Goal: Task Accomplishment & Management: Manage account settings

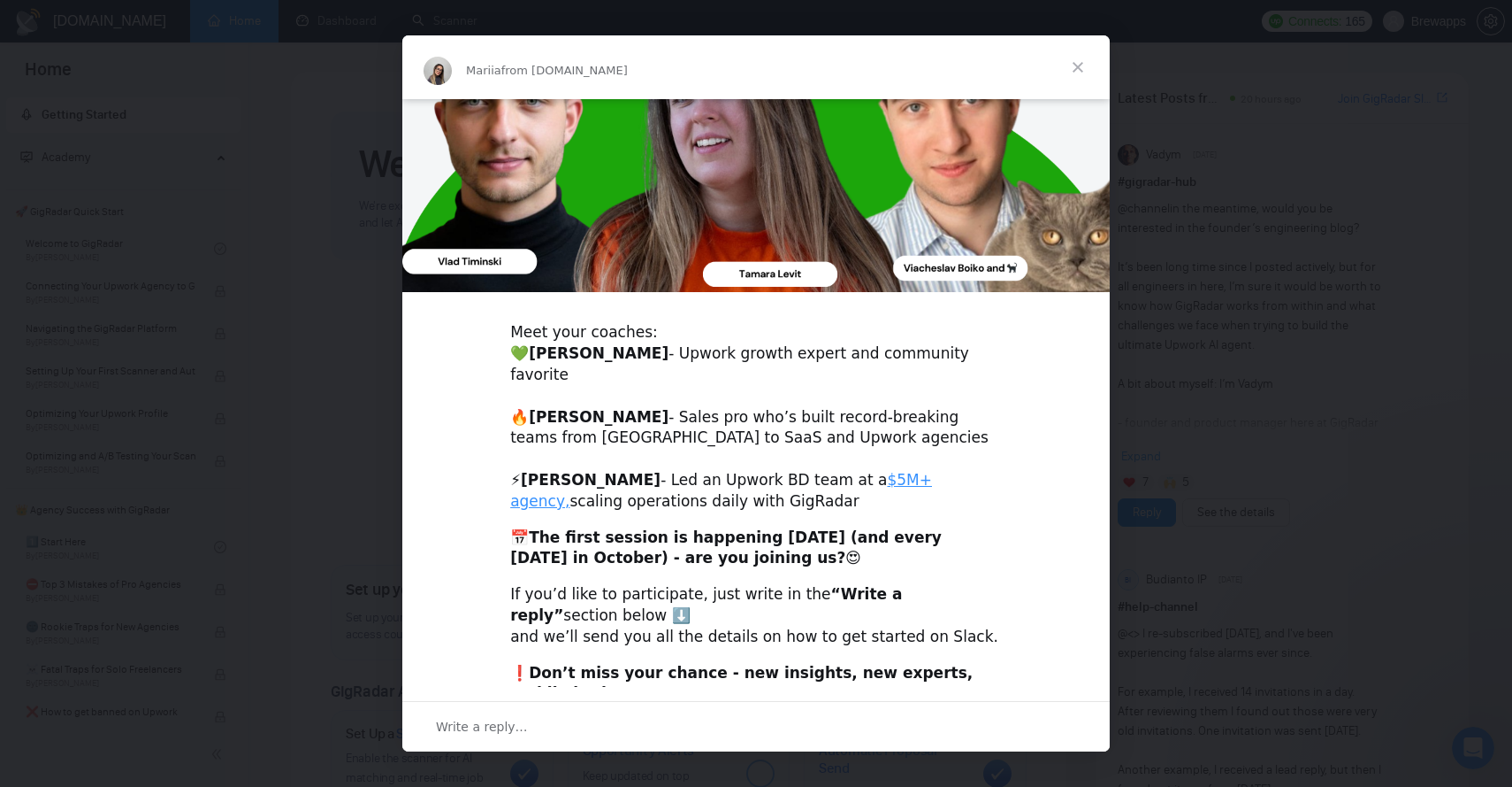
scroll to position [387, 0]
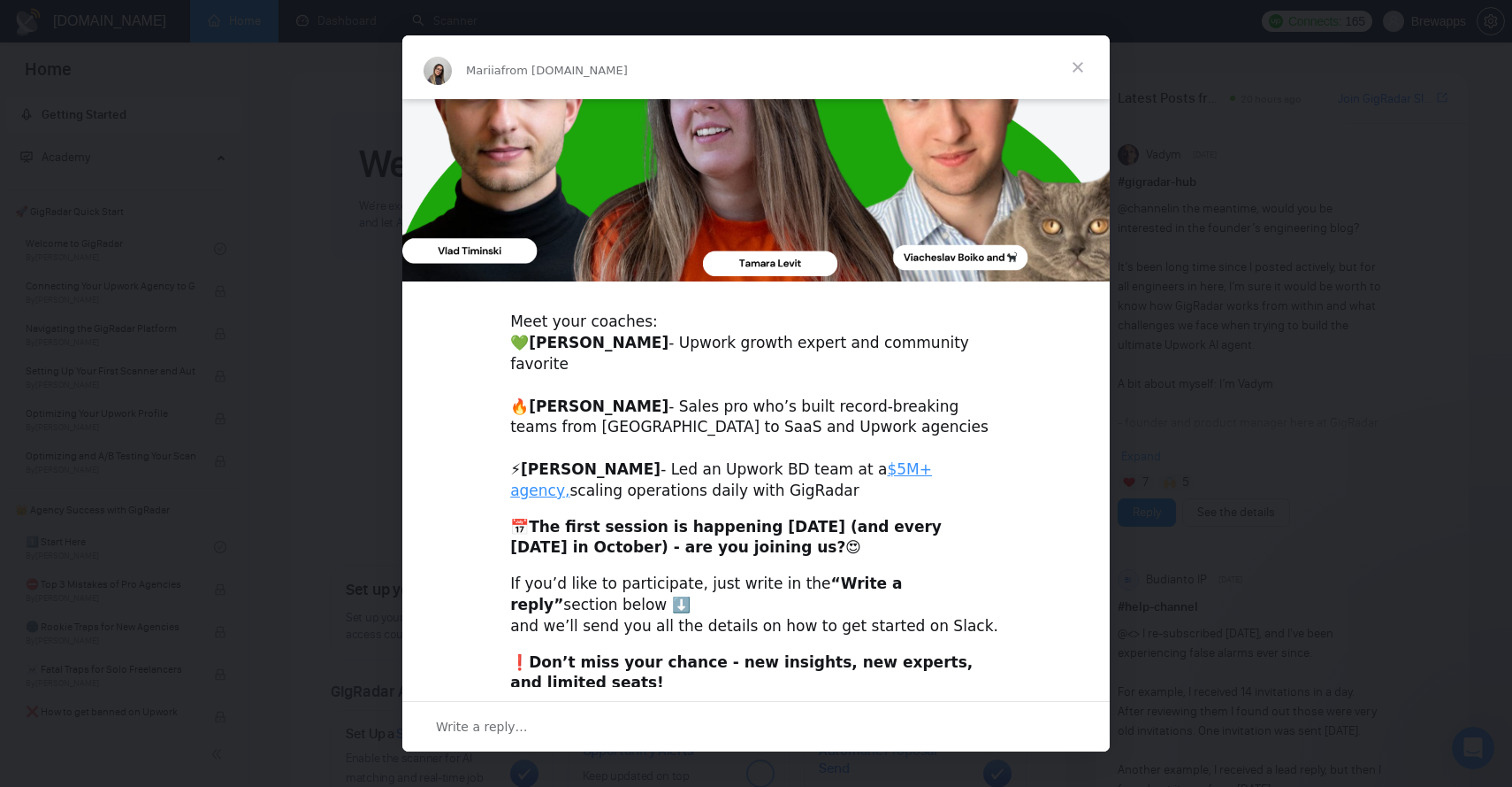
click at [540, 707] on div "Write a reply…" at bounding box center [756, 726] width 707 height 50
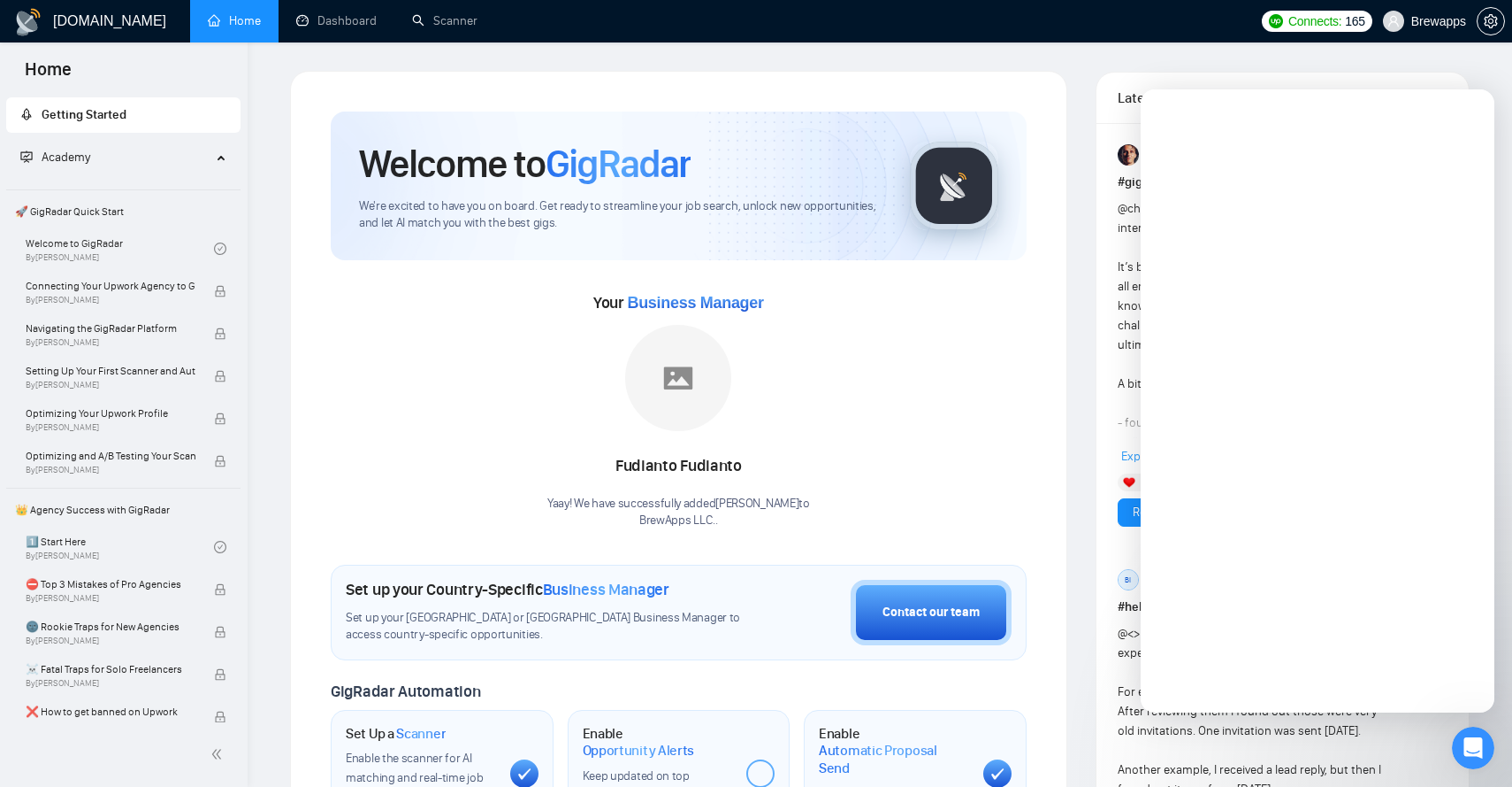
scroll to position [0, 0]
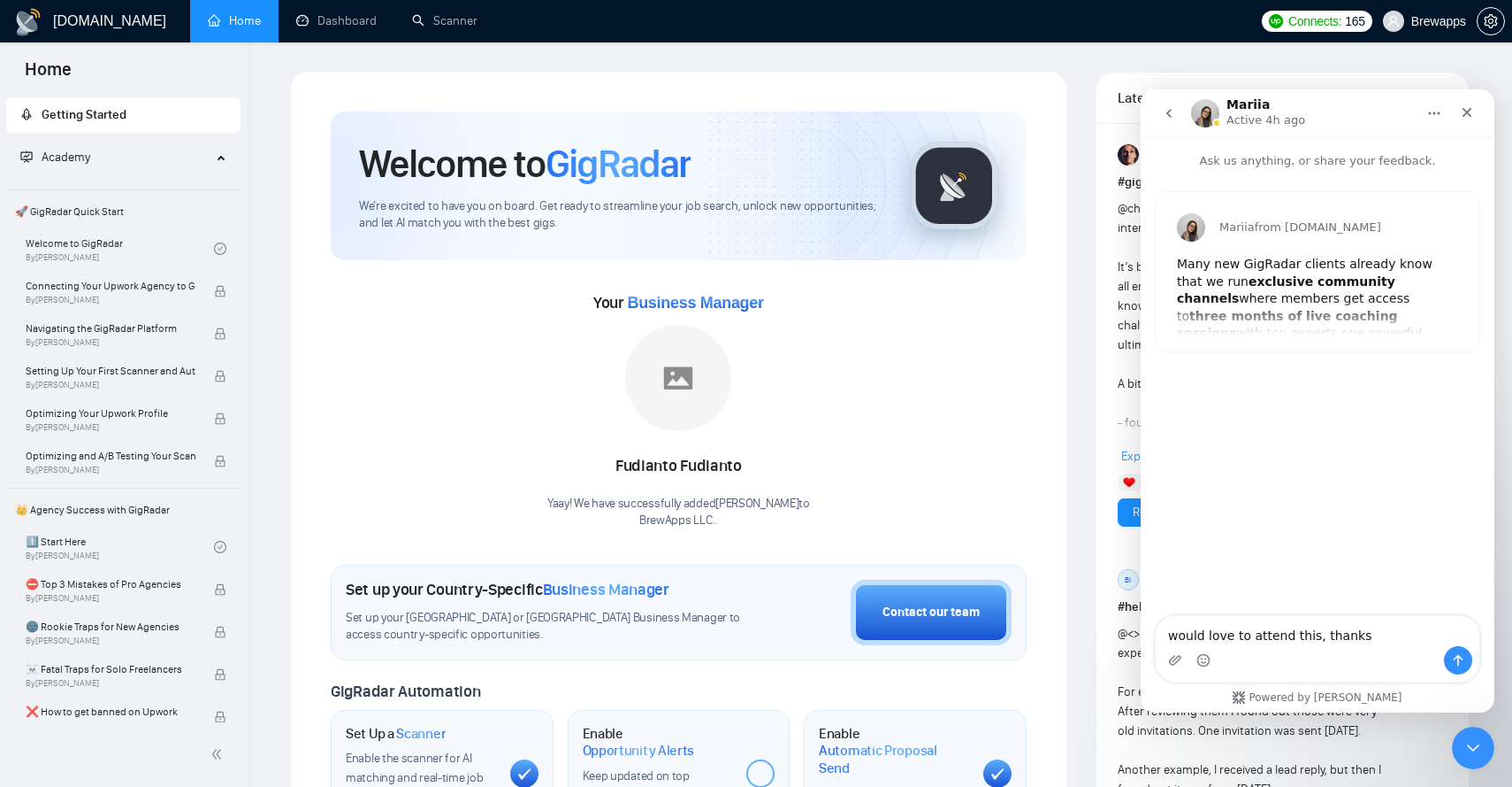
type textarea "would love to attend this, thanks!"
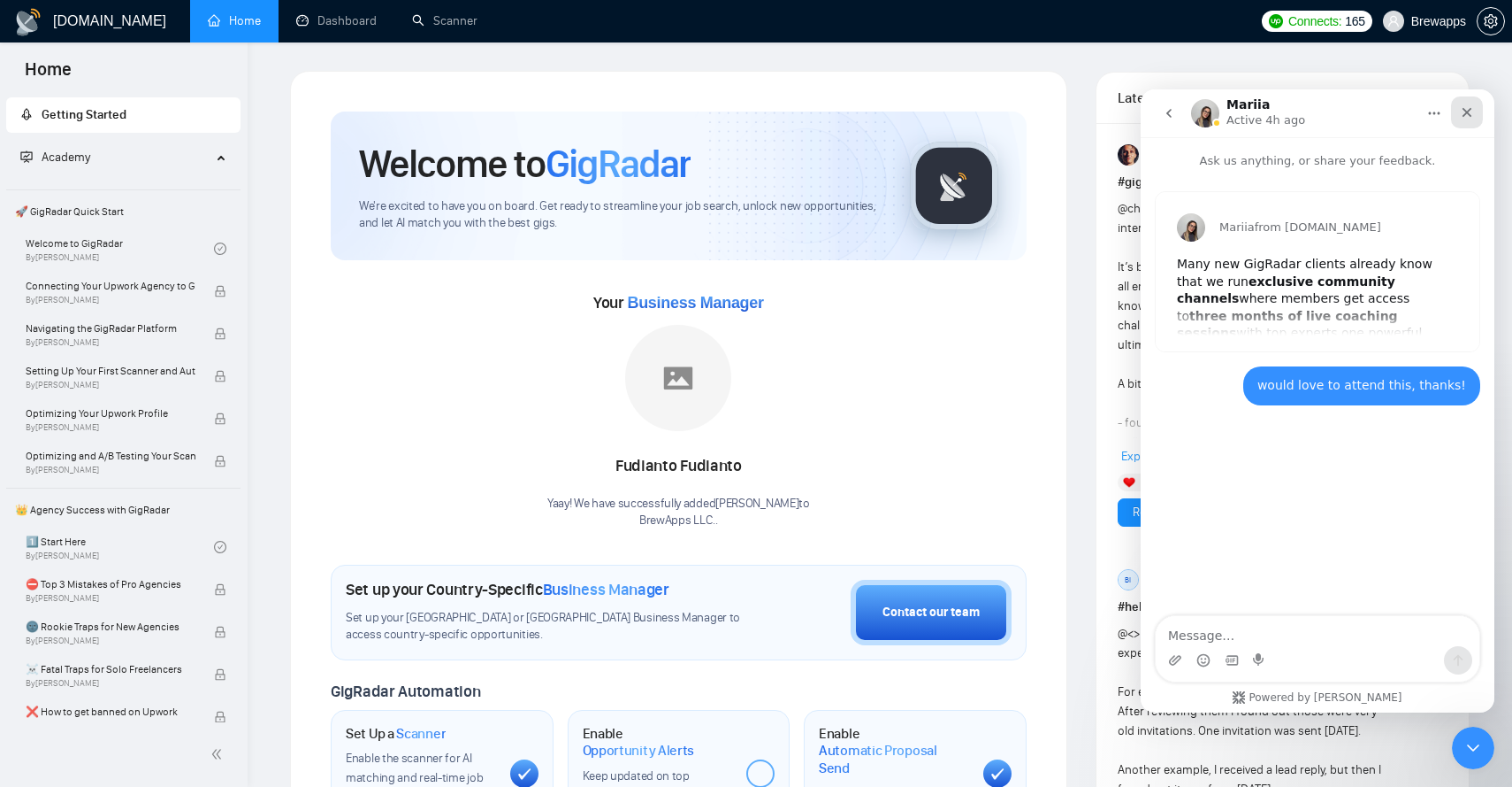
click at [1470, 106] on icon "Close" at bounding box center [1468, 113] width 14 height 14
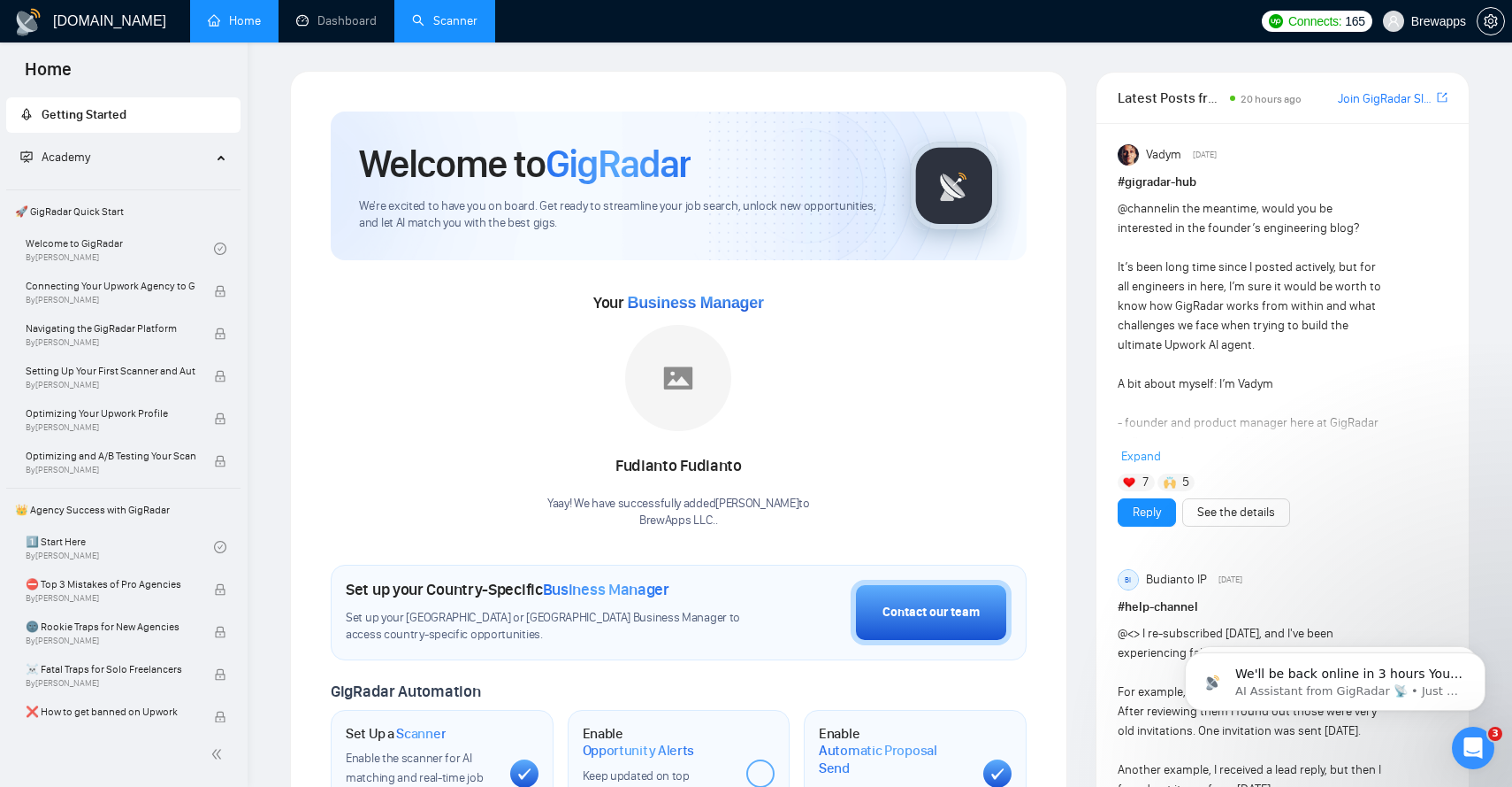
click at [433, 23] on link "Scanner" at bounding box center [444, 21] width 66 height 15
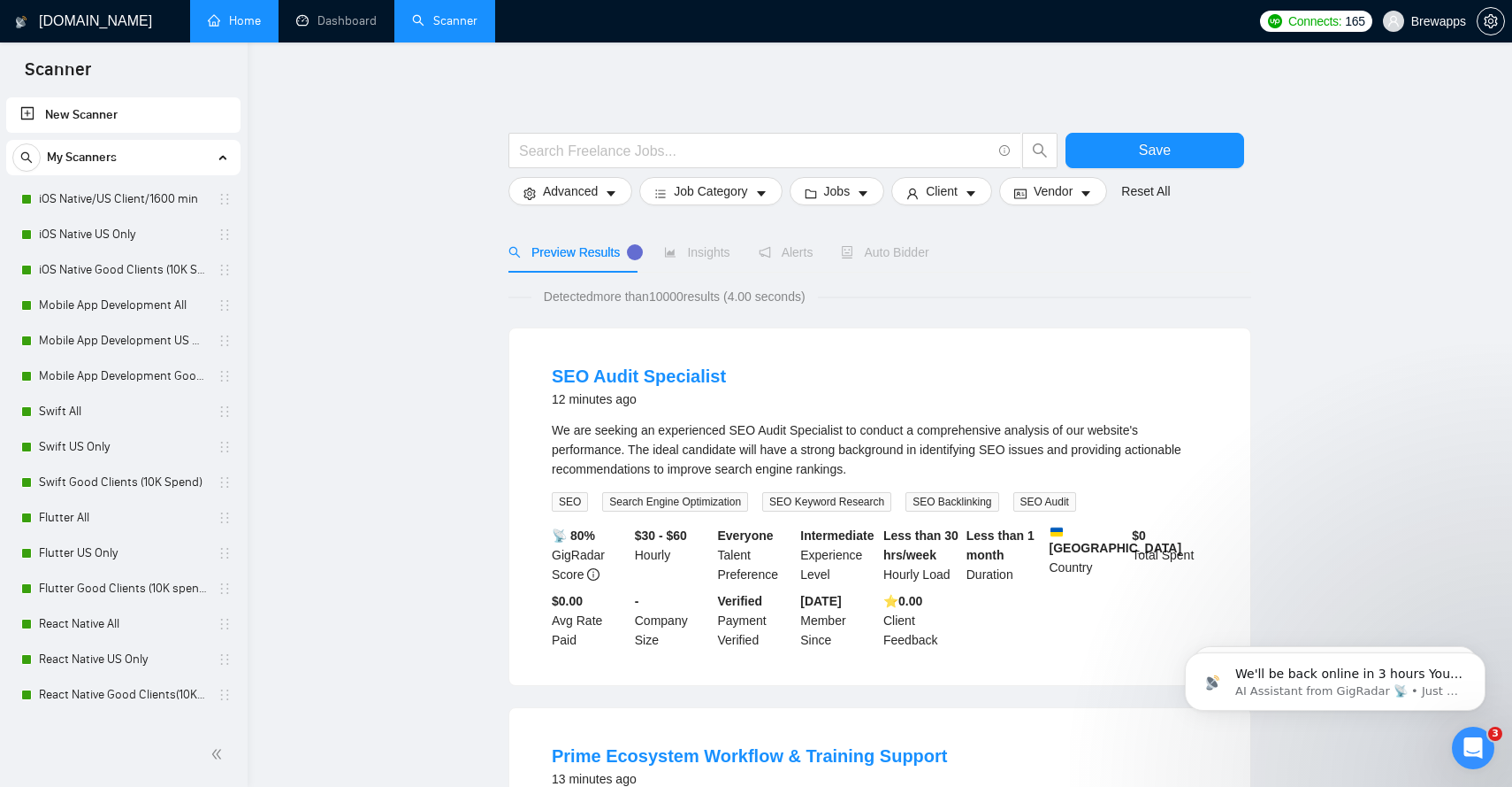
click at [215, 14] on link "Home" at bounding box center [234, 21] width 53 height 15
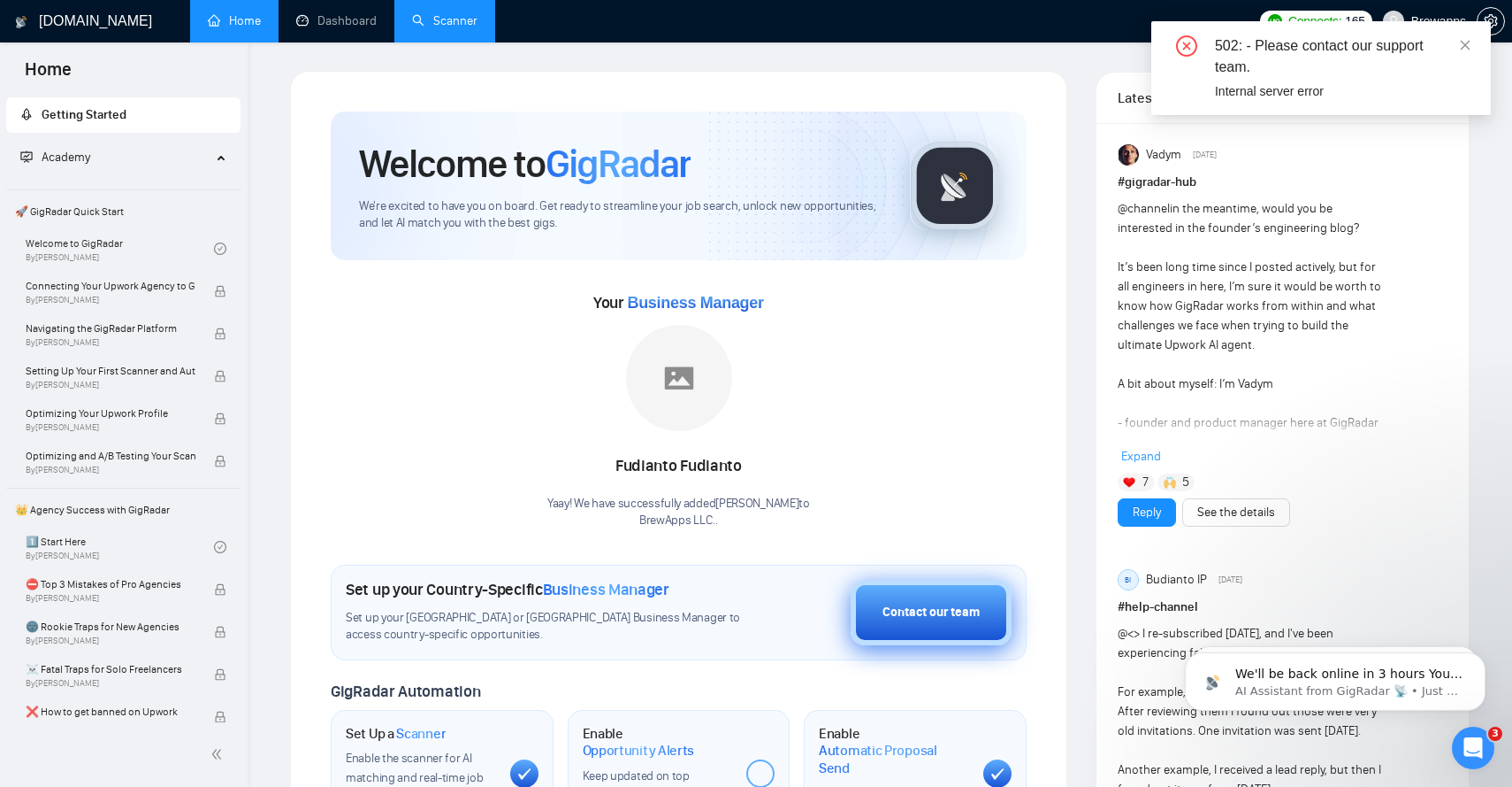
click at [943, 612] on div "Contact our team" at bounding box center [932, 612] width 97 height 20
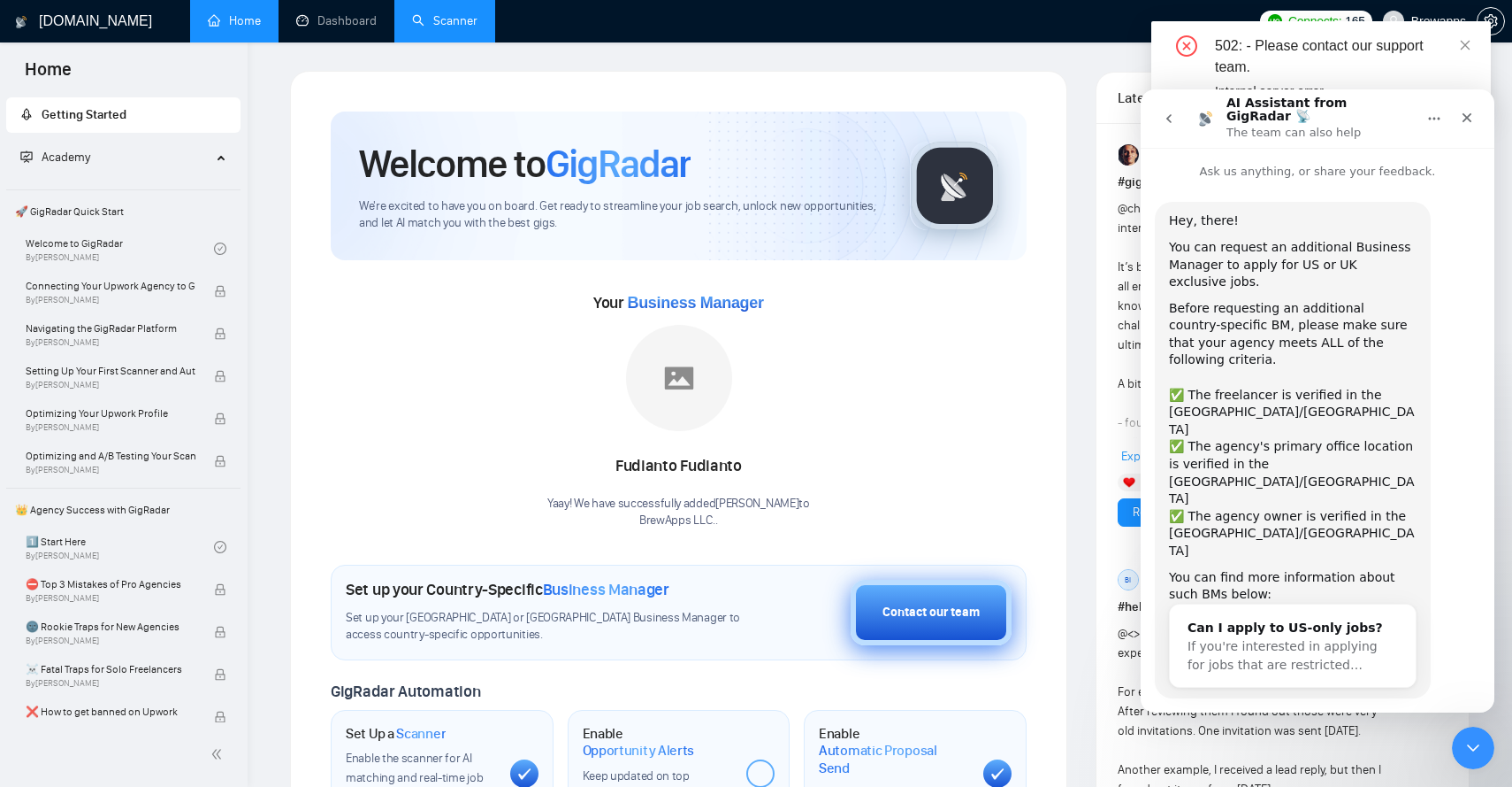
scroll to position [13, 0]
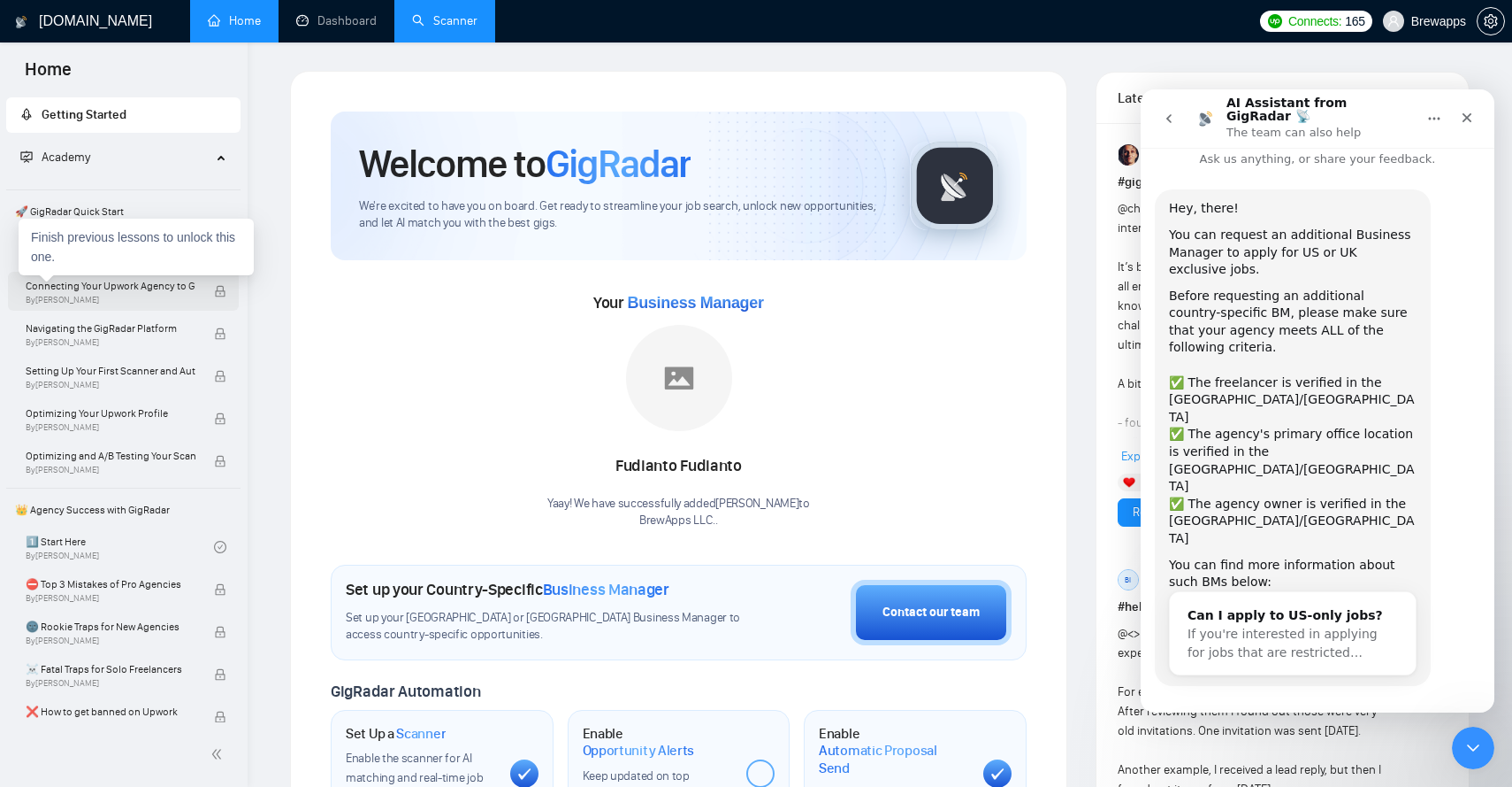
click at [155, 287] on span "Connecting Your Upwork Agency to GigRadar" at bounding box center [110, 286] width 169 height 18
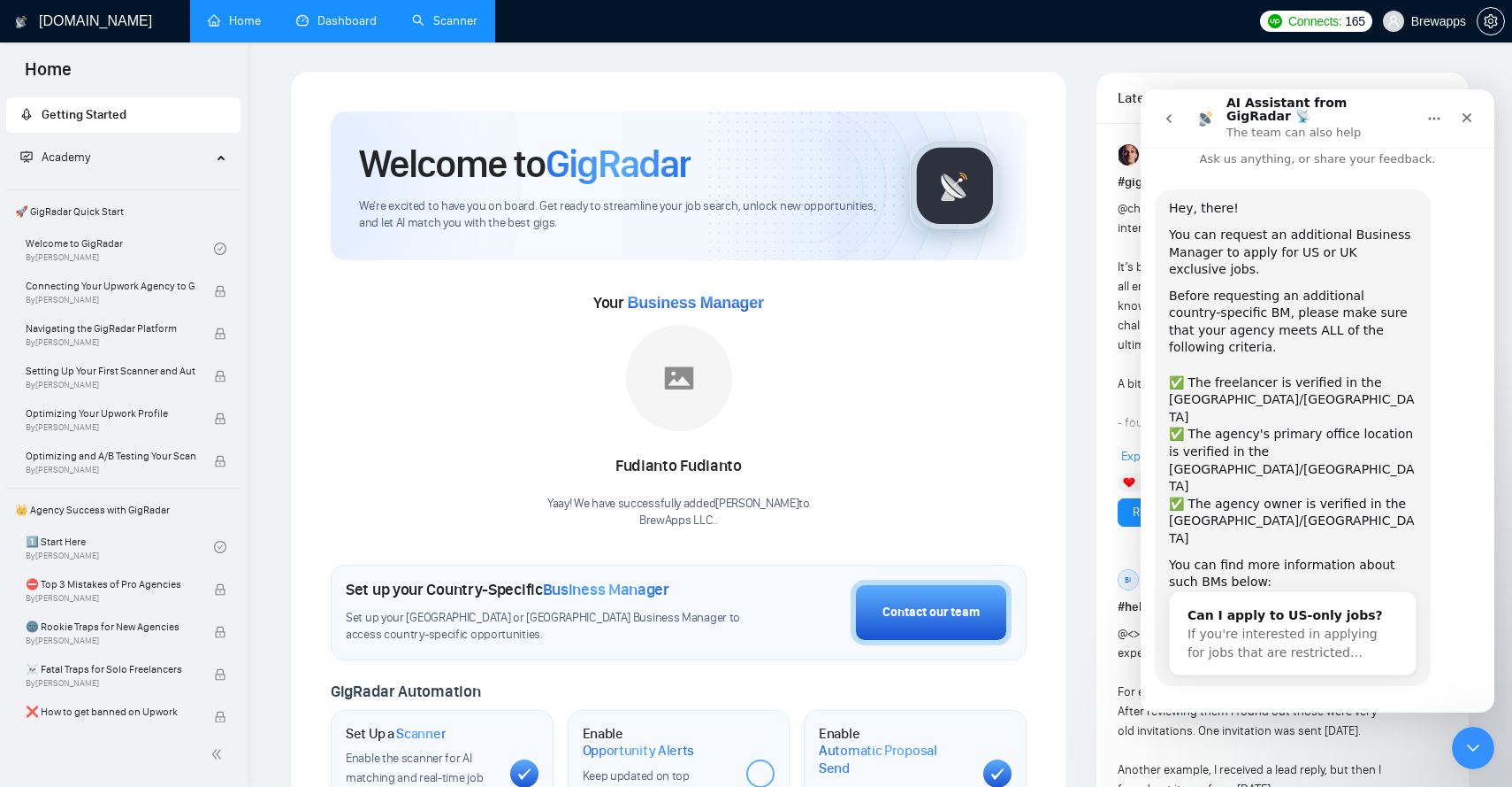
click at [347, 19] on link "Dashboard" at bounding box center [336, 21] width 80 height 15
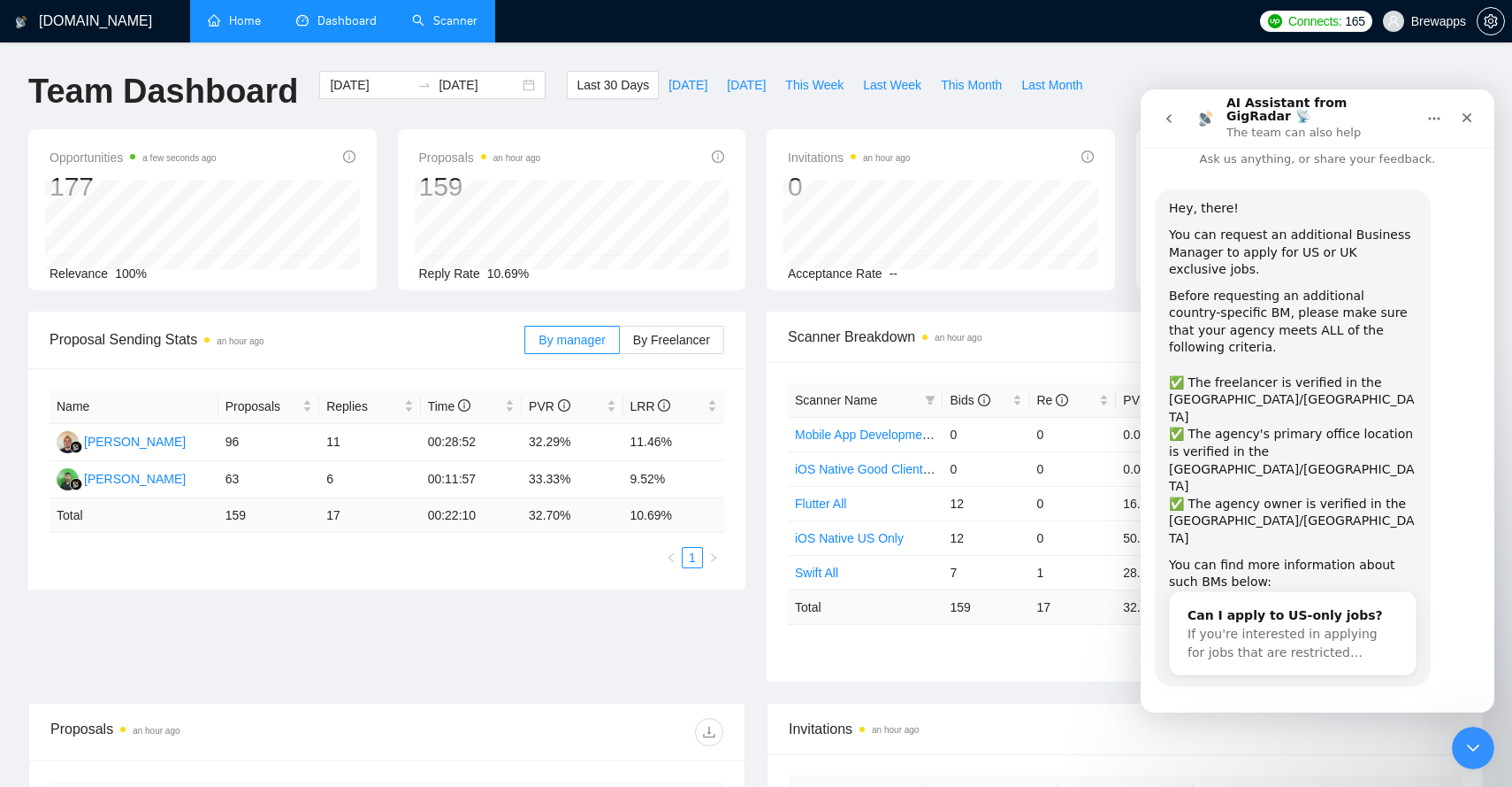
click at [456, 26] on link "Scanner" at bounding box center [444, 21] width 66 height 15
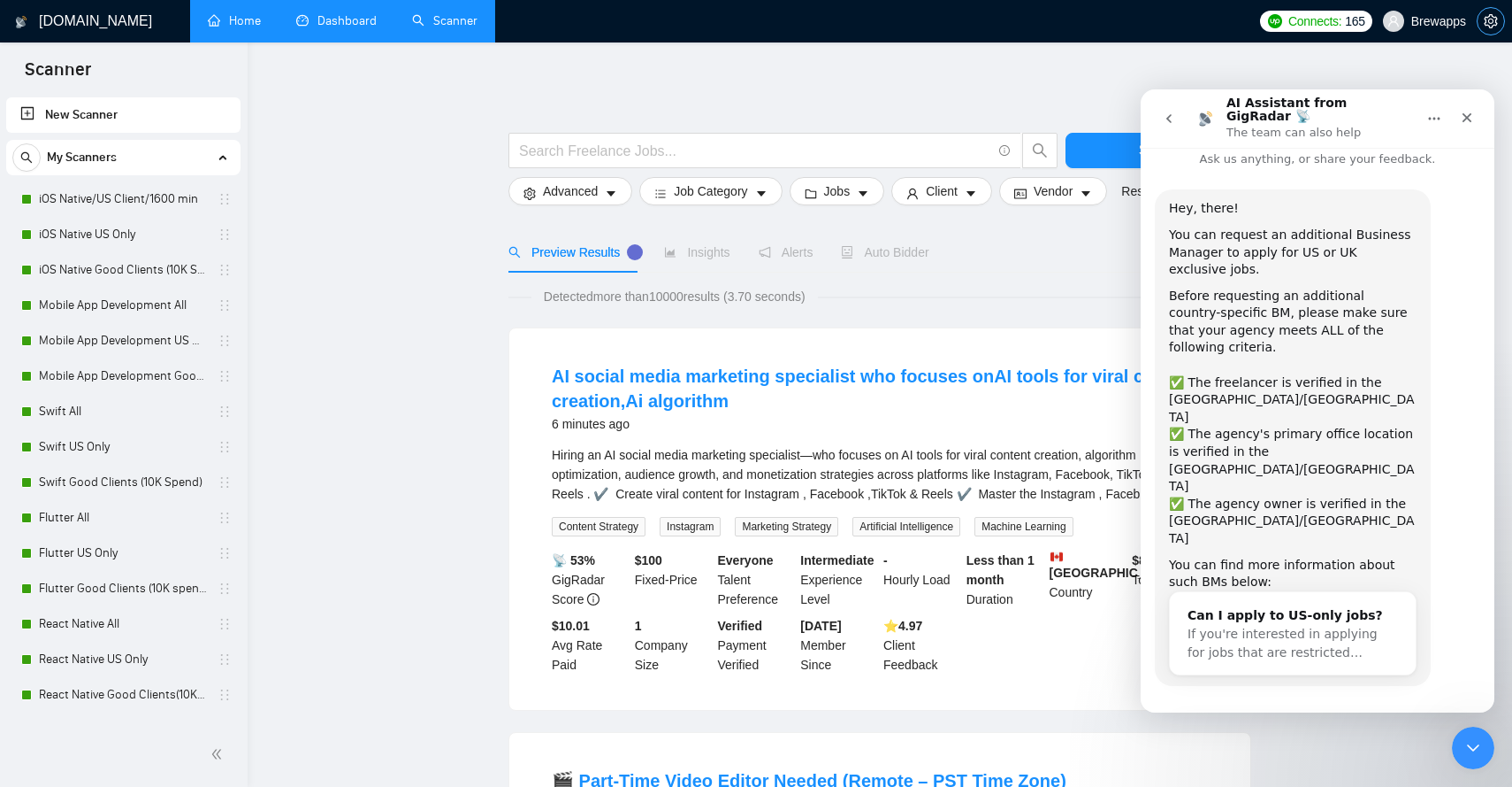
click at [1487, 28] on button "button" at bounding box center [1490, 21] width 28 height 28
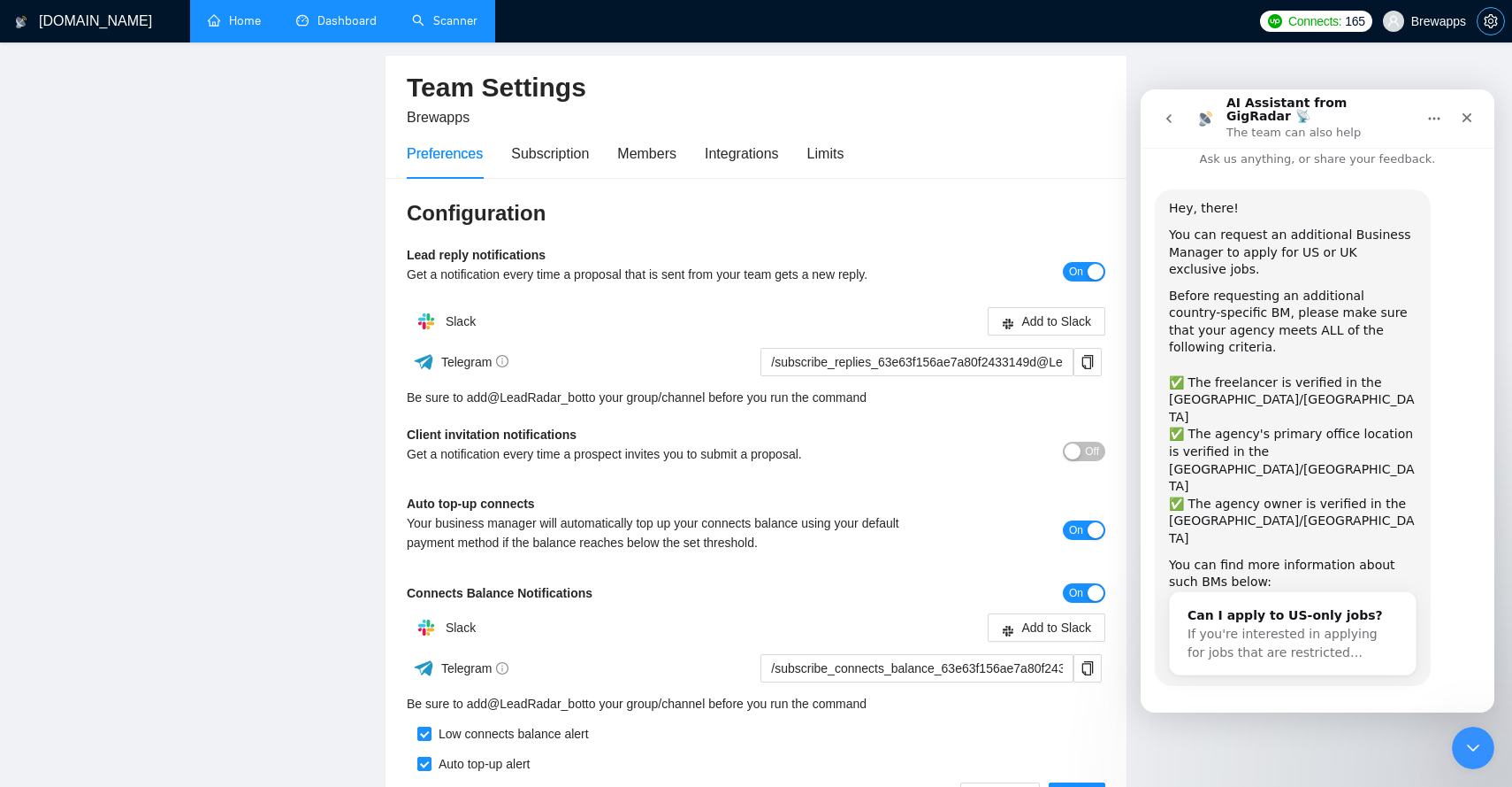
scroll to position [75, 0]
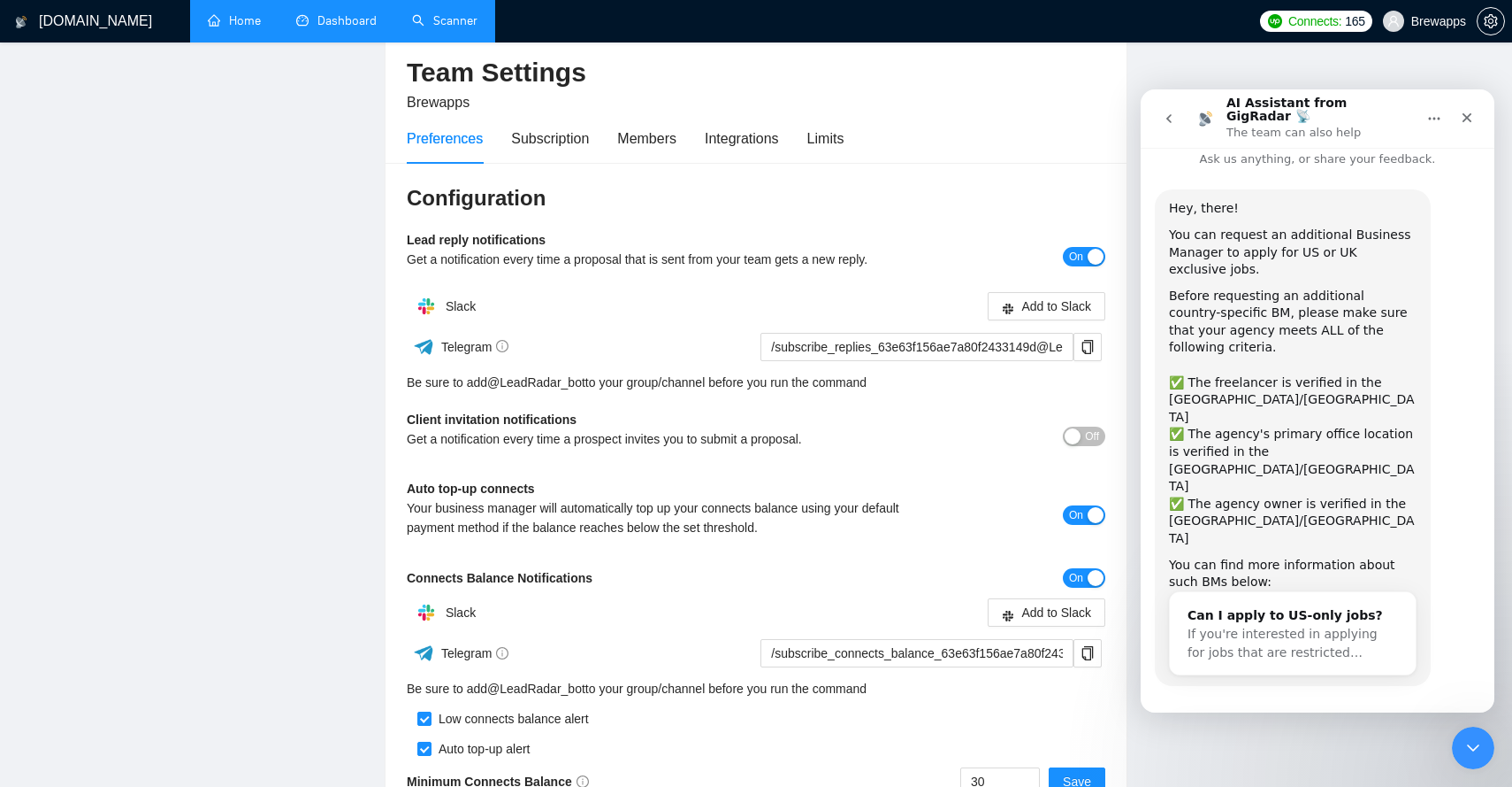
click at [1079, 444] on button "Off" at bounding box center [1084, 436] width 42 height 20
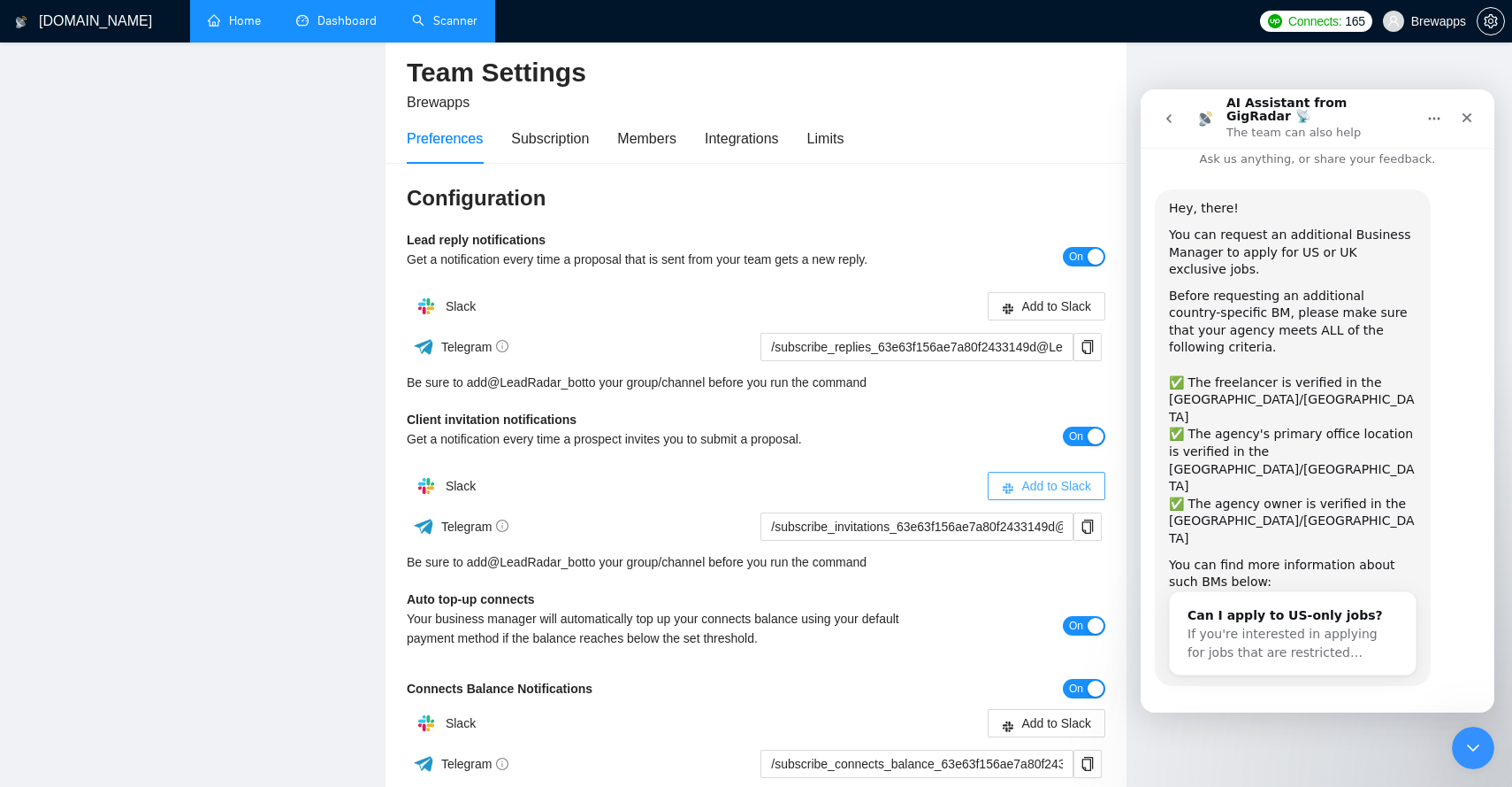
click at [1084, 483] on span "Add to Slack" at bounding box center [1057, 486] width 70 height 20
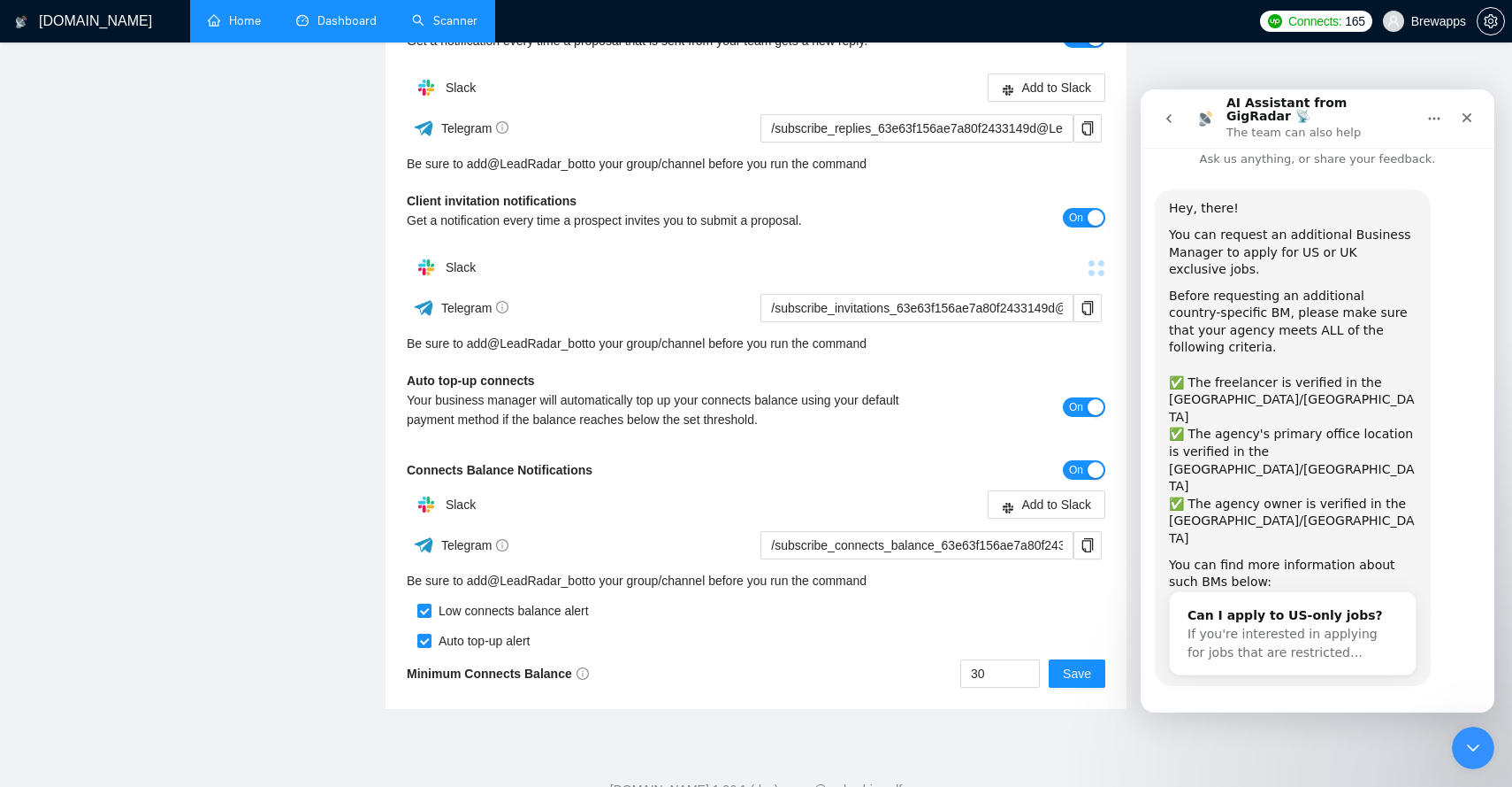
scroll to position [313, 0]
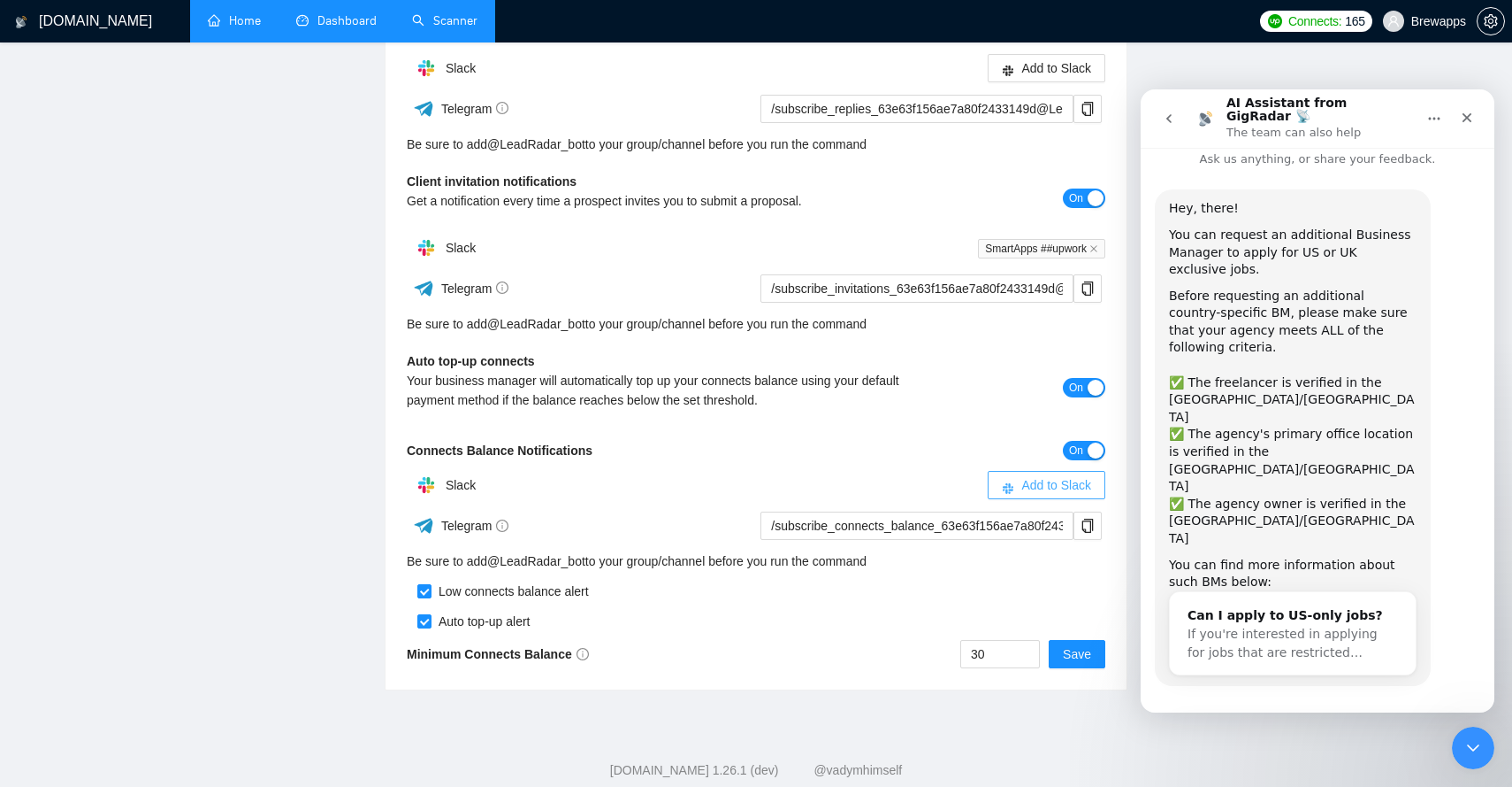
click at [1074, 487] on span "Add to Slack" at bounding box center [1057, 485] width 70 height 20
drag, startPoint x: 1000, startPoint y: 651, endPoint x: 933, endPoint y: 647, distance: 67.1
click at [936, 647] on div "30 Save" at bounding box center [931, 654] width 350 height 28
drag, startPoint x: 1011, startPoint y: 650, endPoint x: 944, endPoint y: 650, distance: 67.0
click at [945, 650] on div "100 Save" at bounding box center [931, 654] width 350 height 28
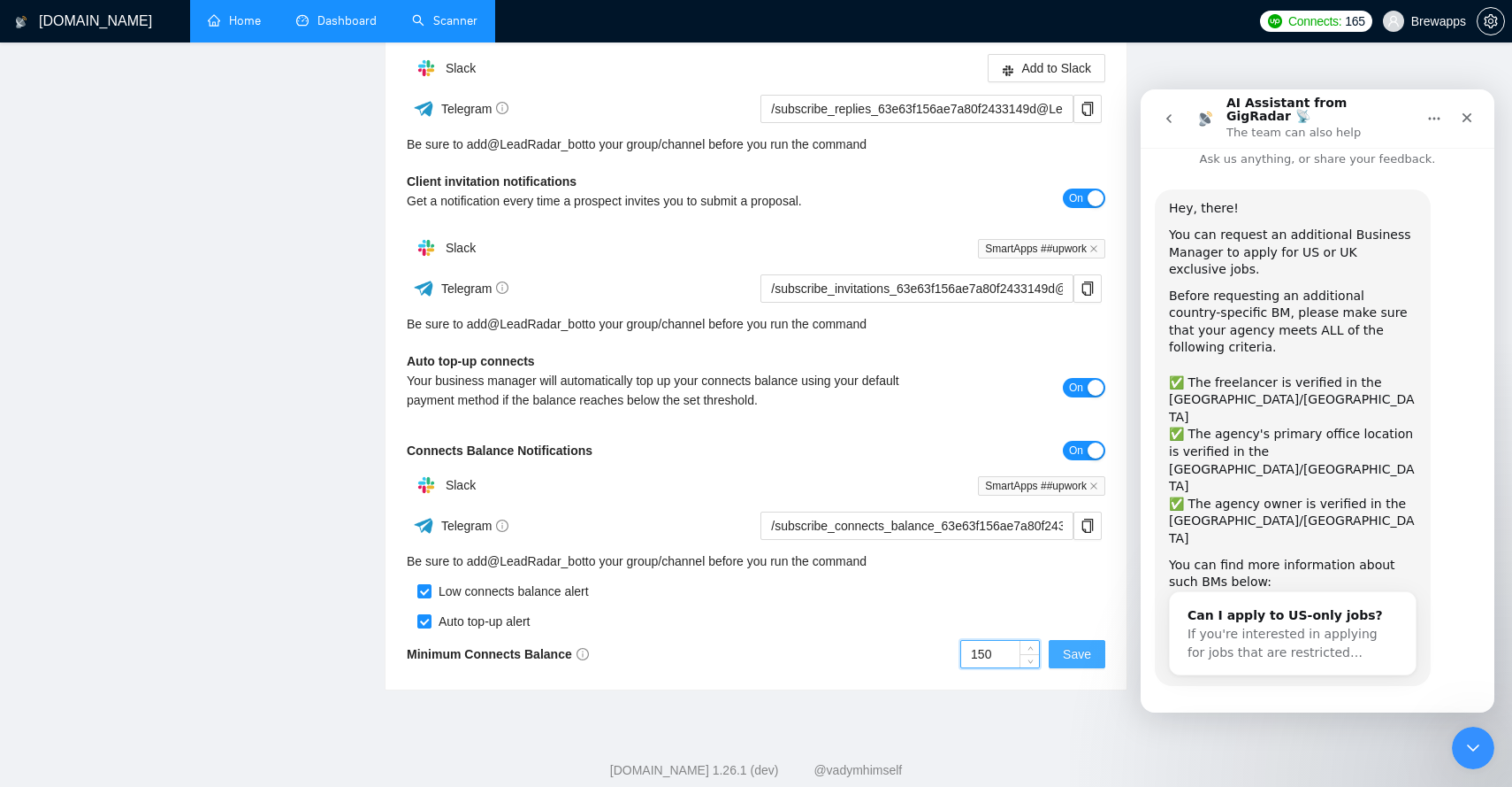
type input "150"
click at [1093, 649] on button "Save" at bounding box center [1077, 654] width 57 height 28
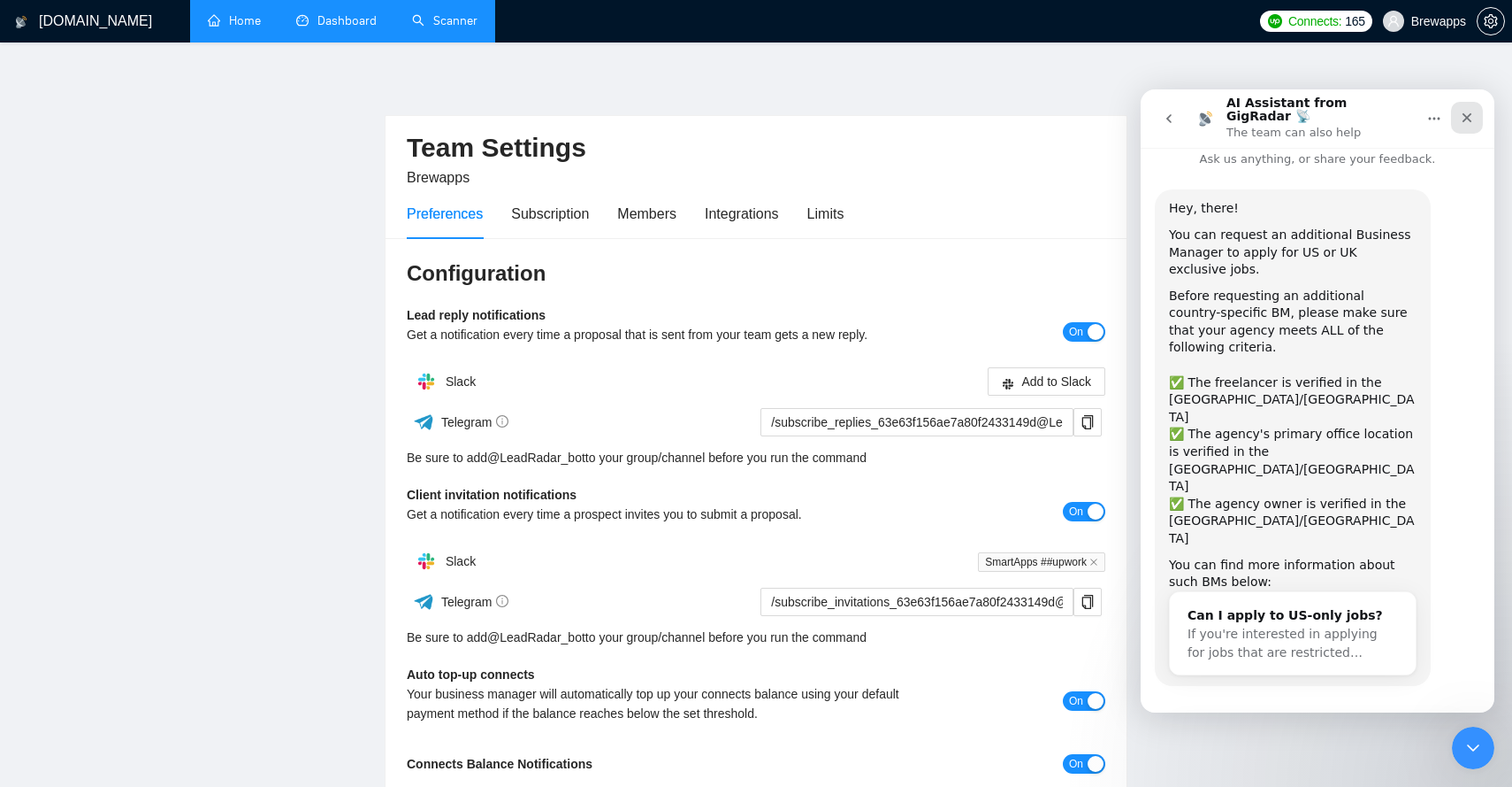
click at [1466, 111] on icon "Close" at bounding box center [1468, 118] width 14 height 14
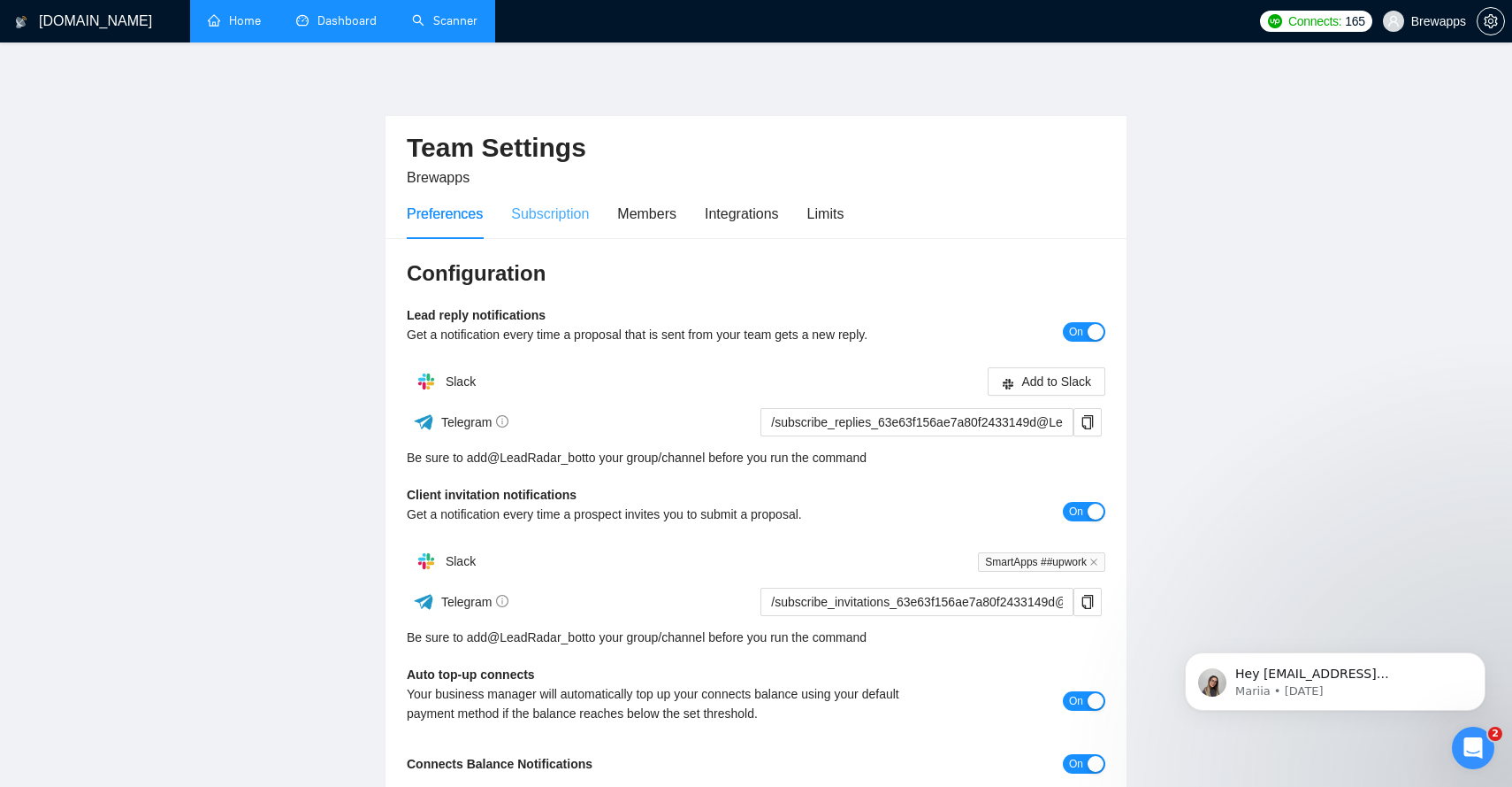
click at [566, 224] on div "Subscription" at bounding box center [550, 214] width 77 height 50
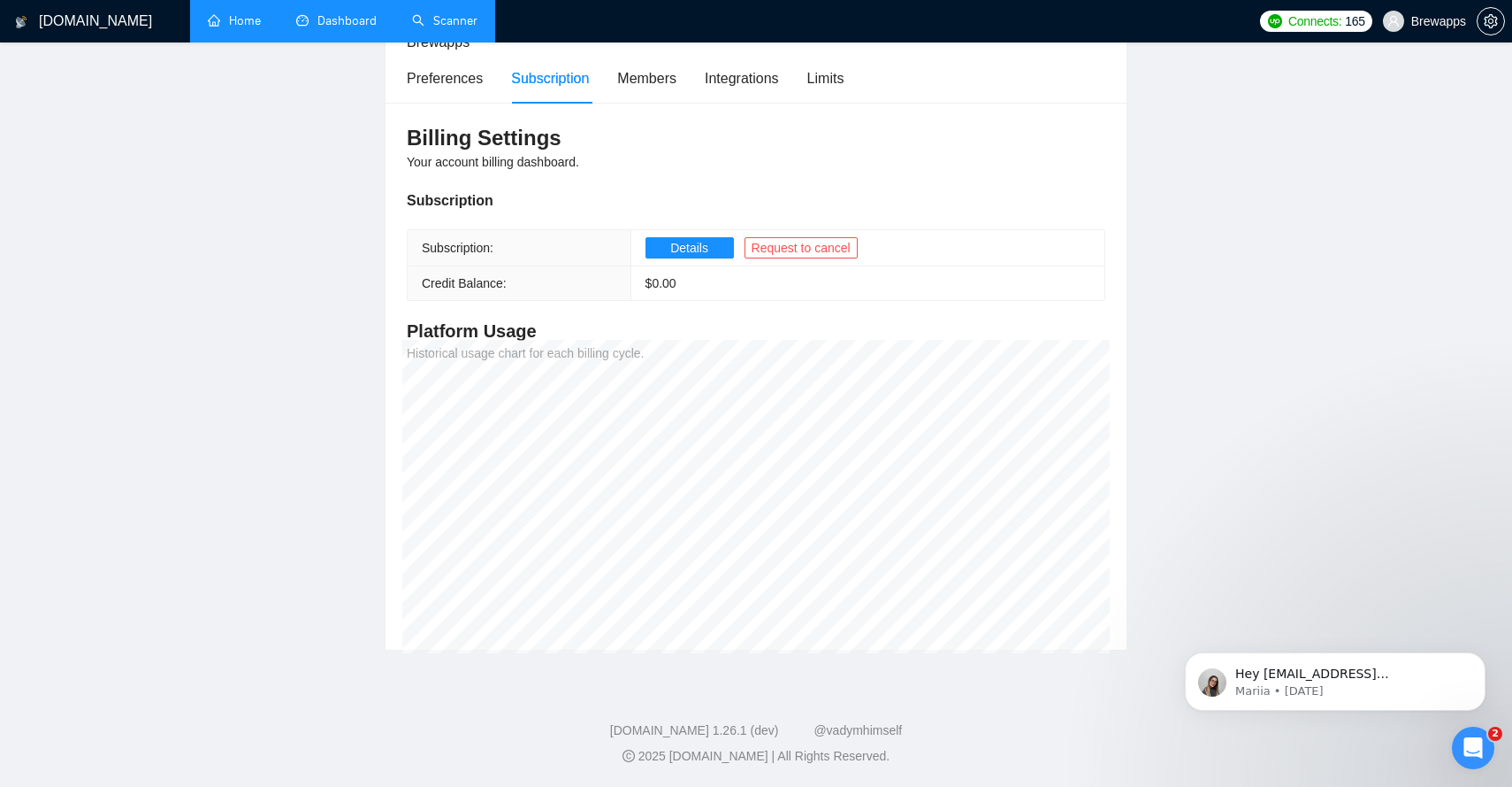
scroll to position [118, 0]
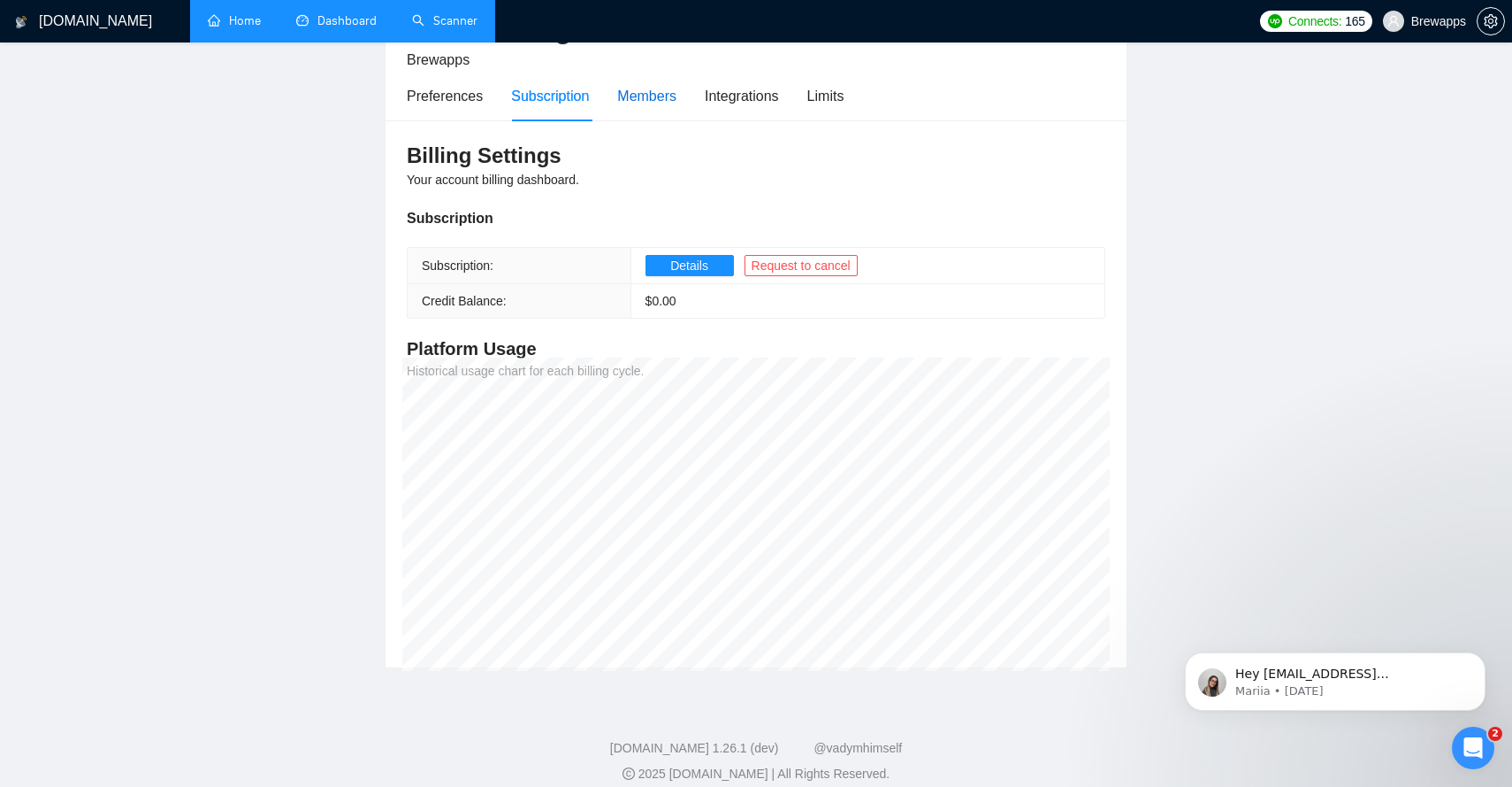
click at [634, 101] on div "Members" at bounding box center [647, 96] width 59 height 23
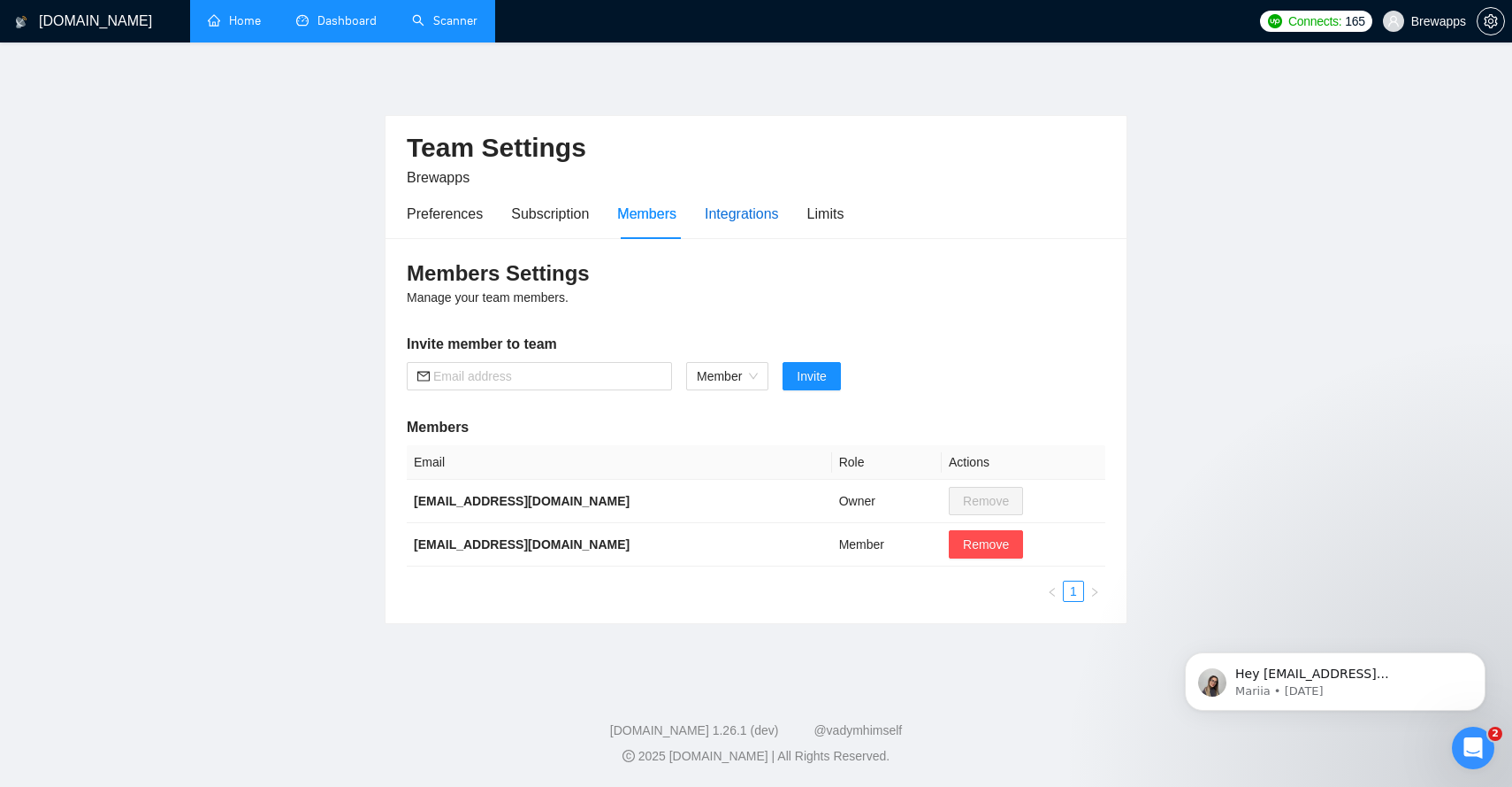
click at [734, 209] on div "Integrations" at bounding box center [742, 214] width 74 height 23
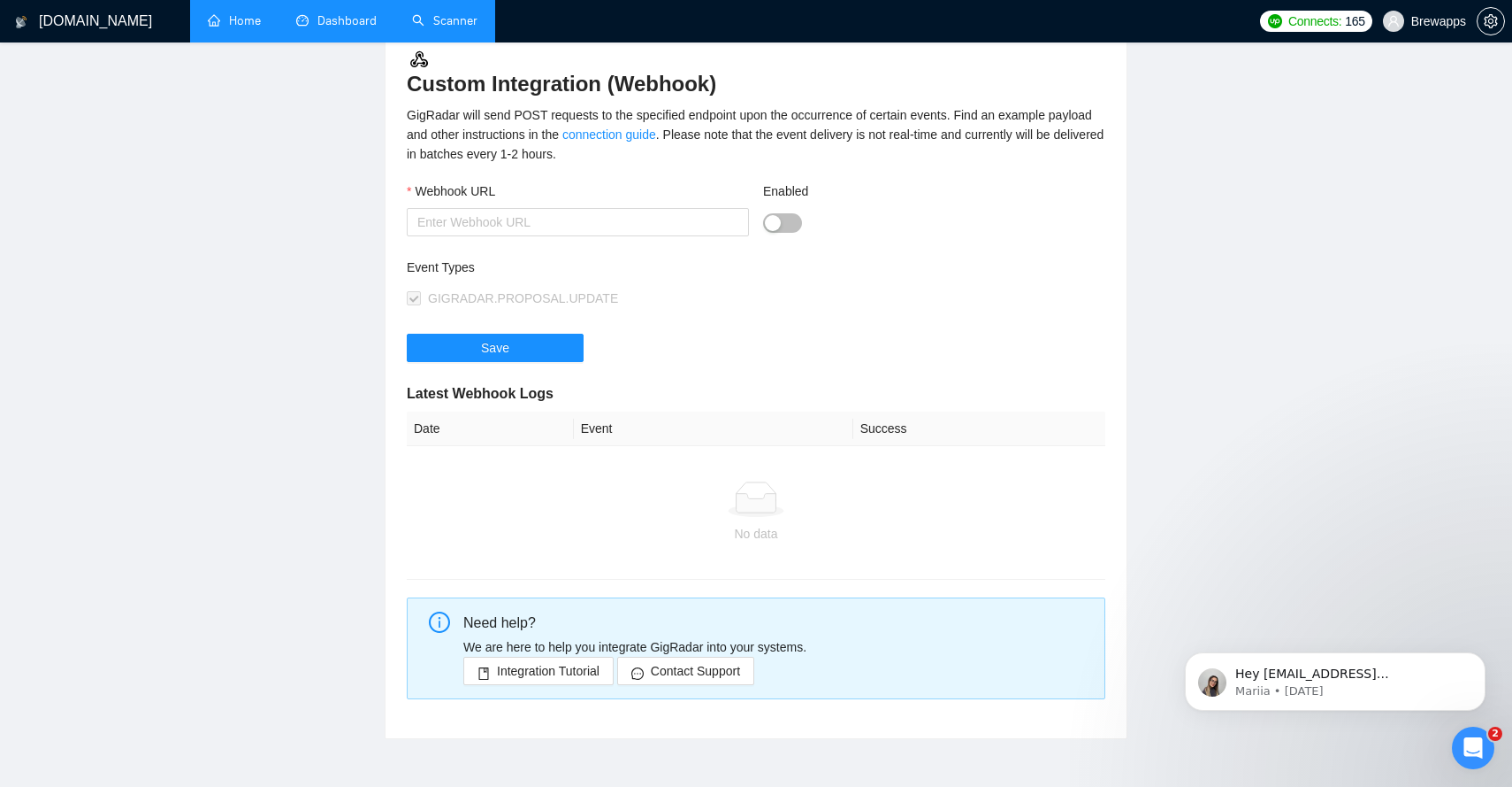
scroll to position [210, 0]
click at [771, 224] on div "button" at bounding box center [773, 224] width 16 height 16
click at [771, 224] on button "Enabled" at bounding box center [782, 224] width 39 height 20
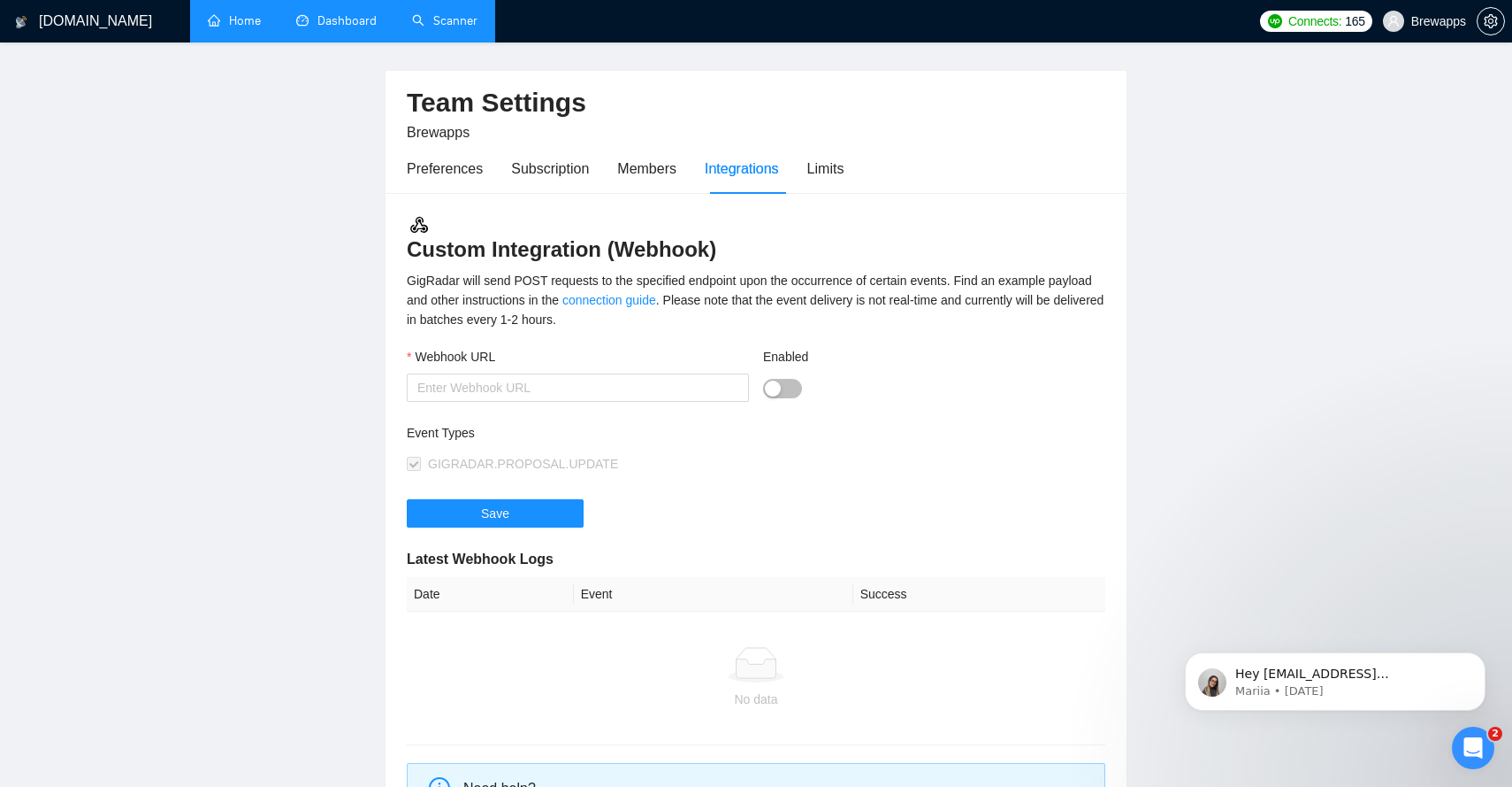
scroll to position [0, 0]
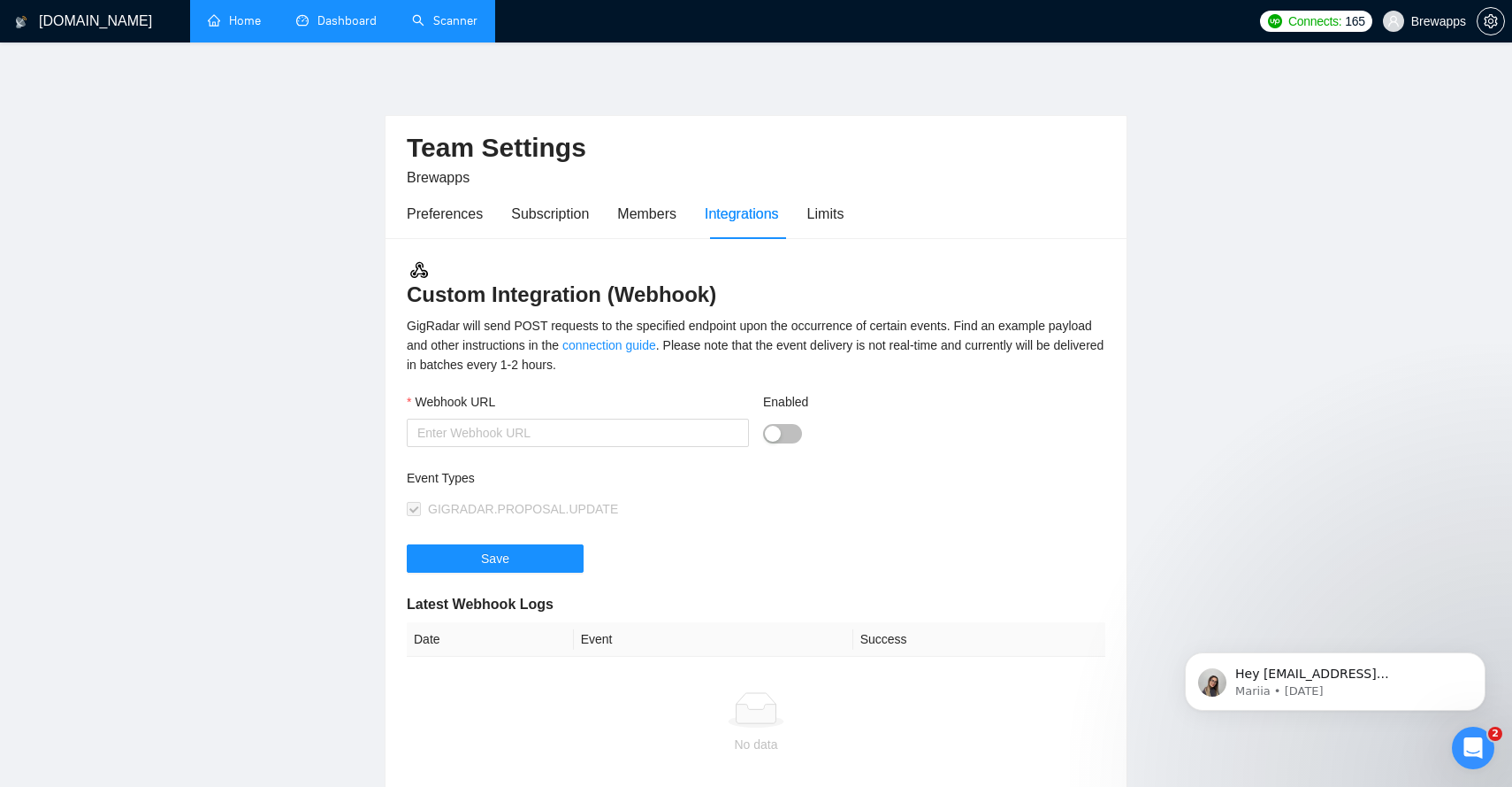
click at [807, 226] on div "Preferences Subscription Members Integrations Limits" at bounding box center [625, 214] width 437 height 50
click at [826, 220] on div "Limits" at bounding box center [825, 214] width 37 height 23
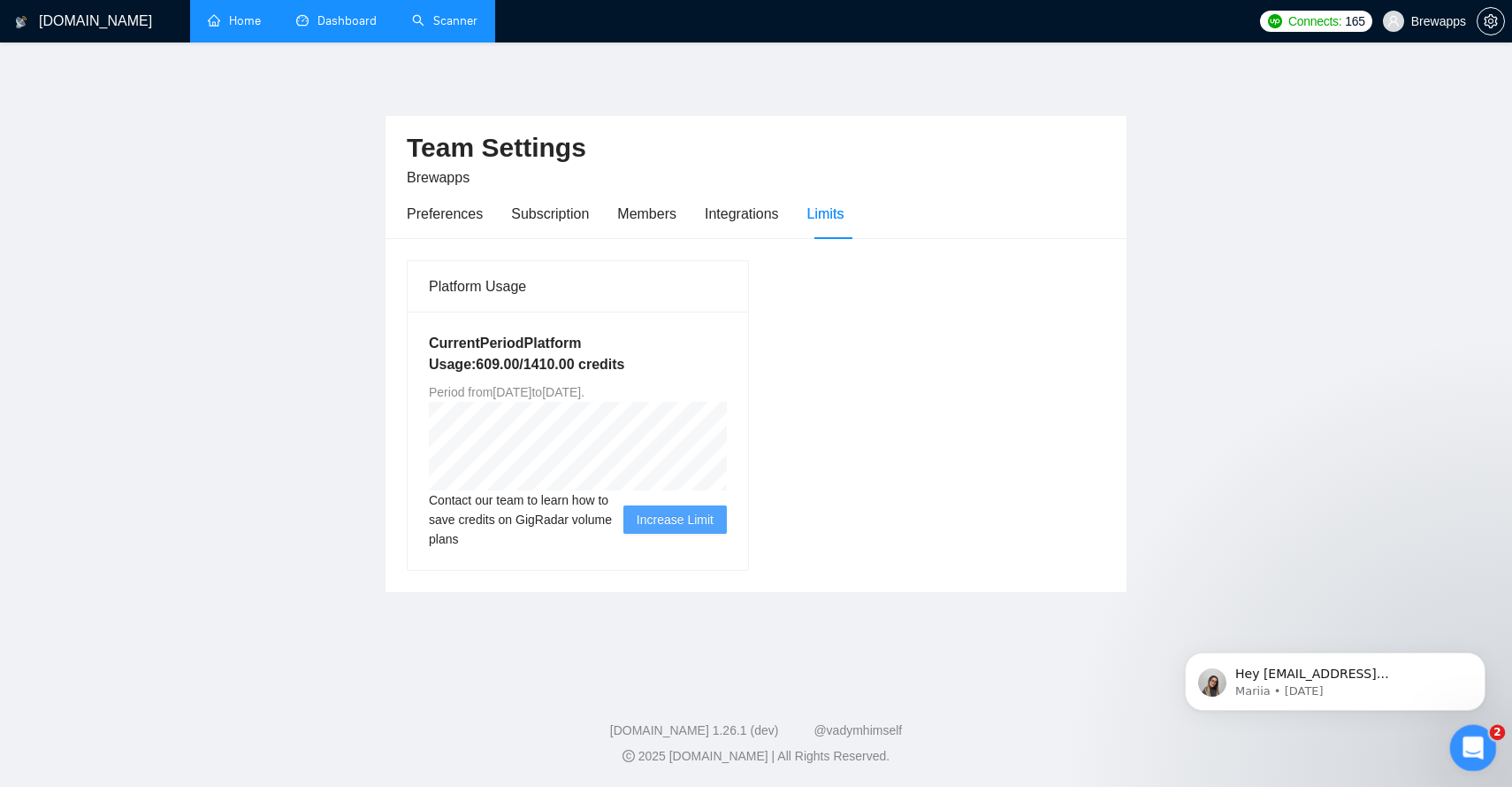
click at [1489, 737] on div "Open Intercom Messenger" at bounding box center [1471, 745] width 59 height 59
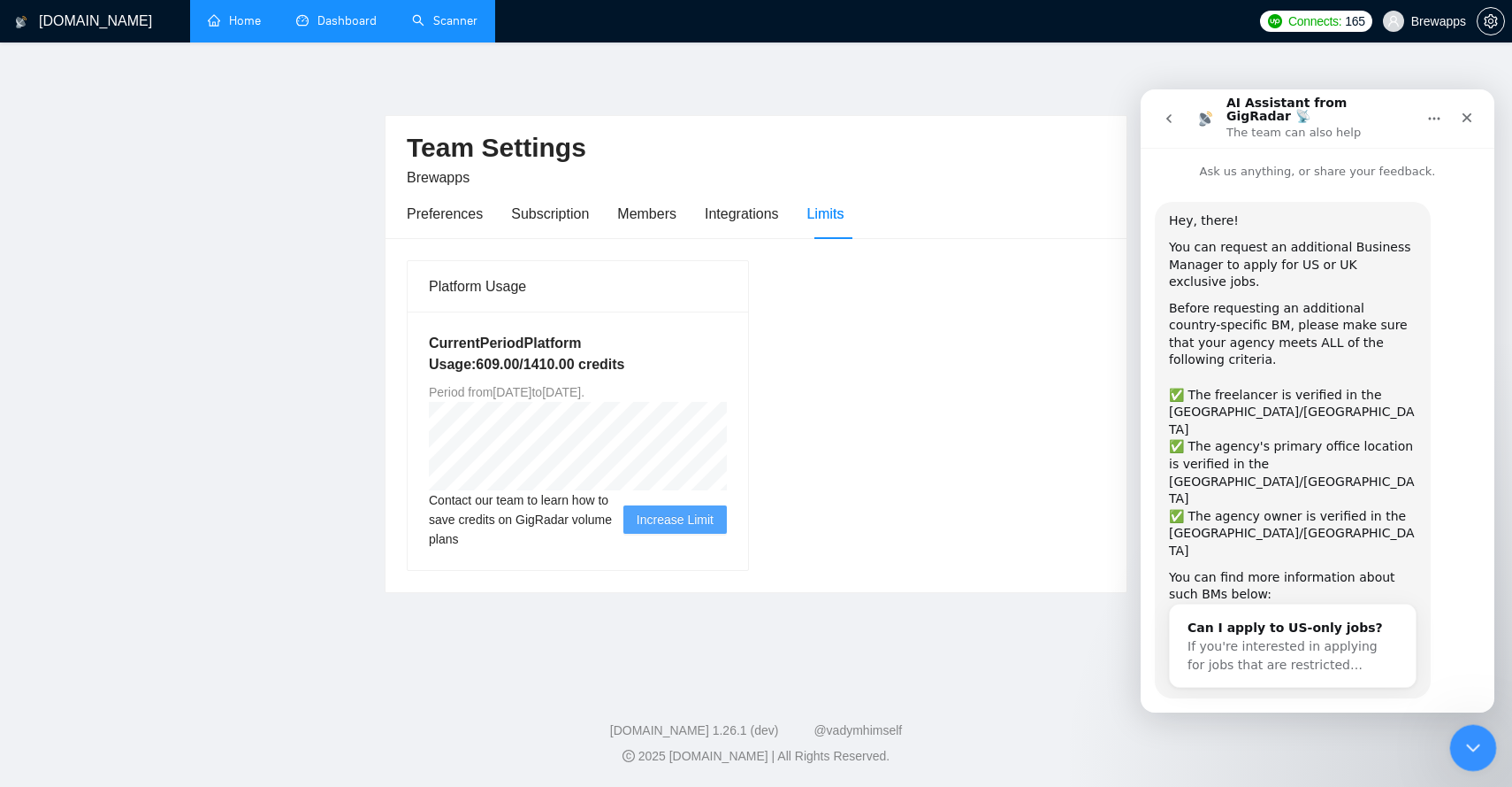
scroll to position [13, 0]
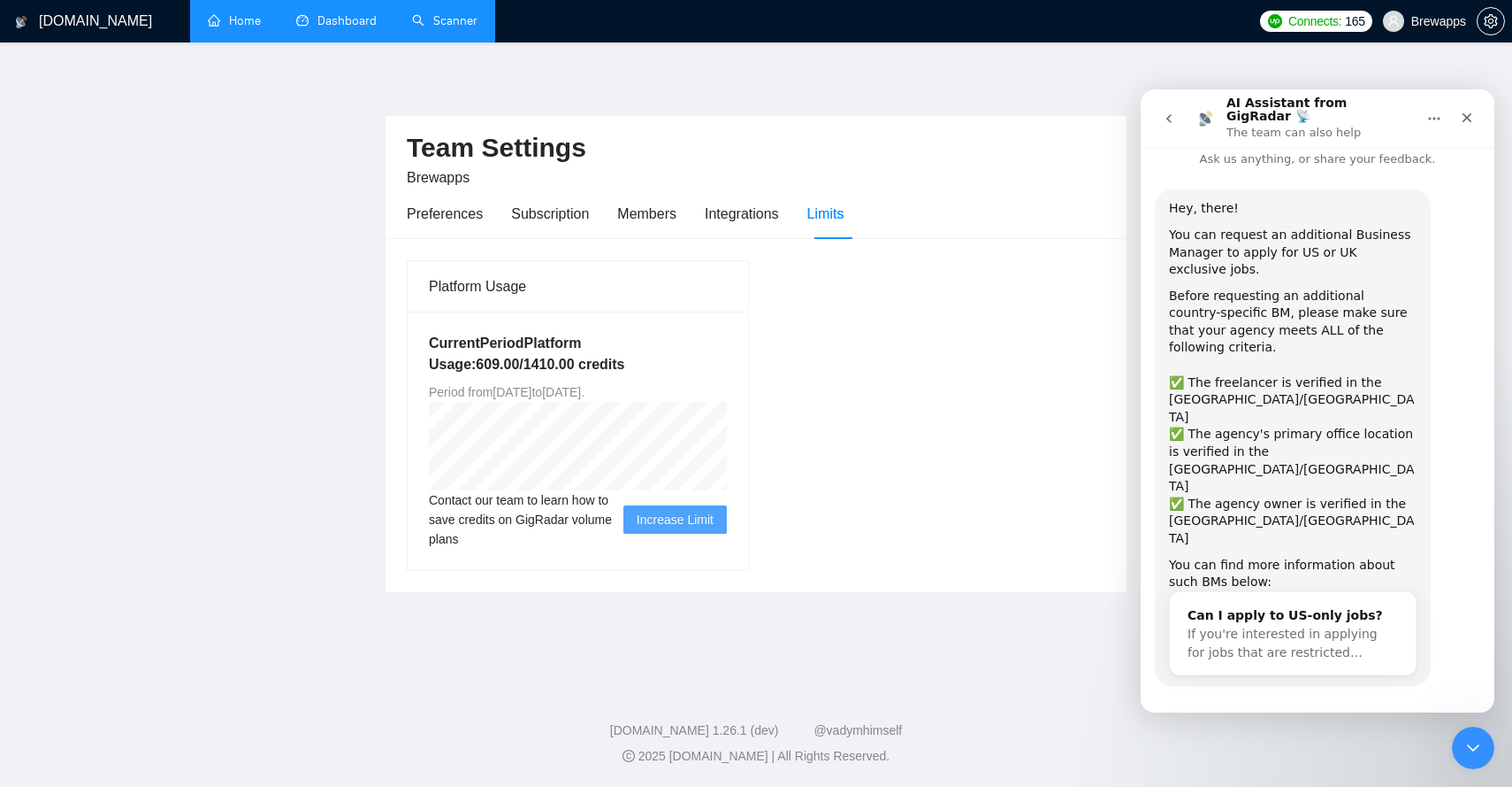
click at [1169, 124] on button "go back" at bounding box center [1169, 118] width 33 height 33
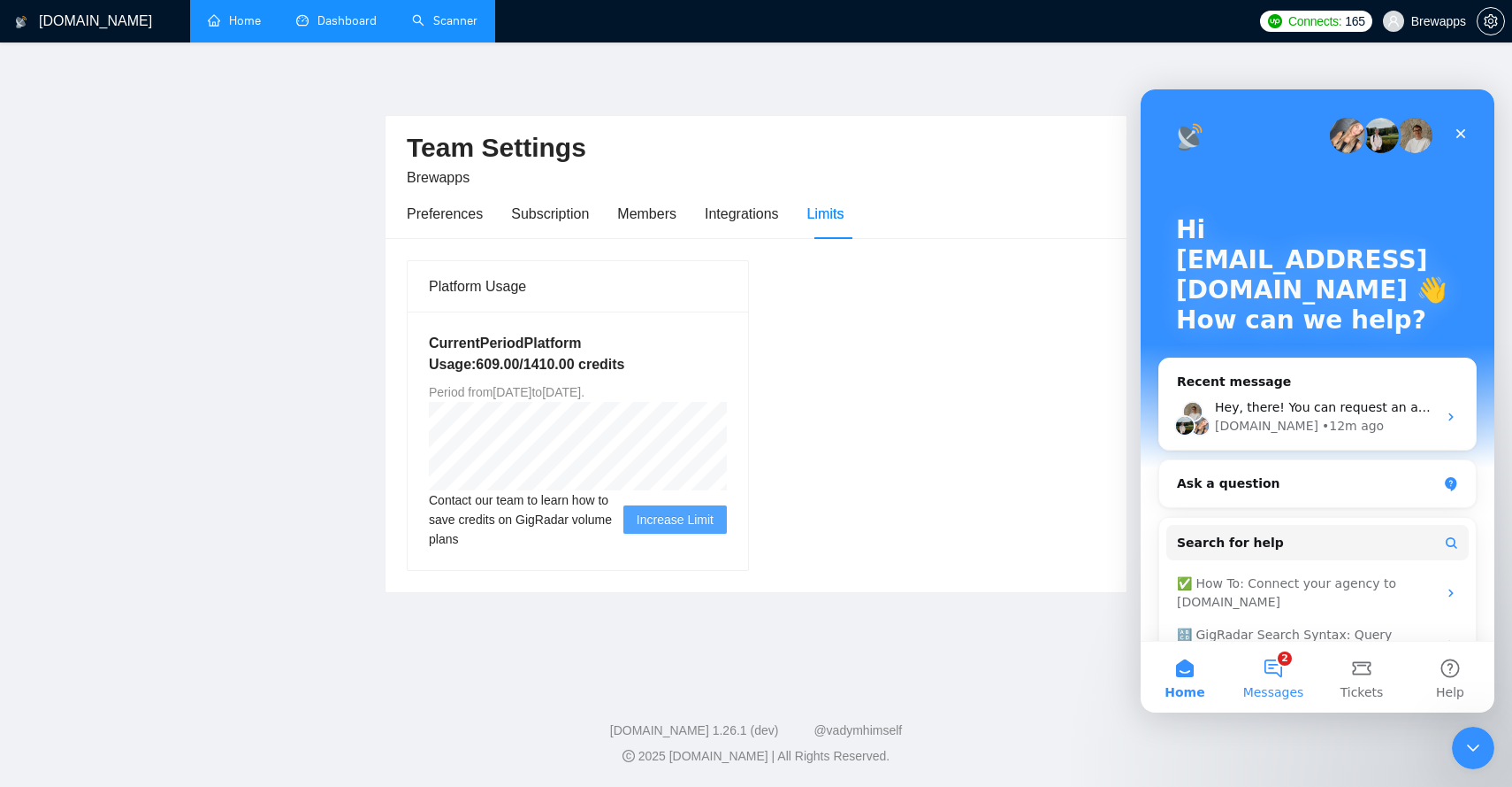
click at [1265, 686] on span "Messages" at bounding box center [1274, 692] width 61 height 13
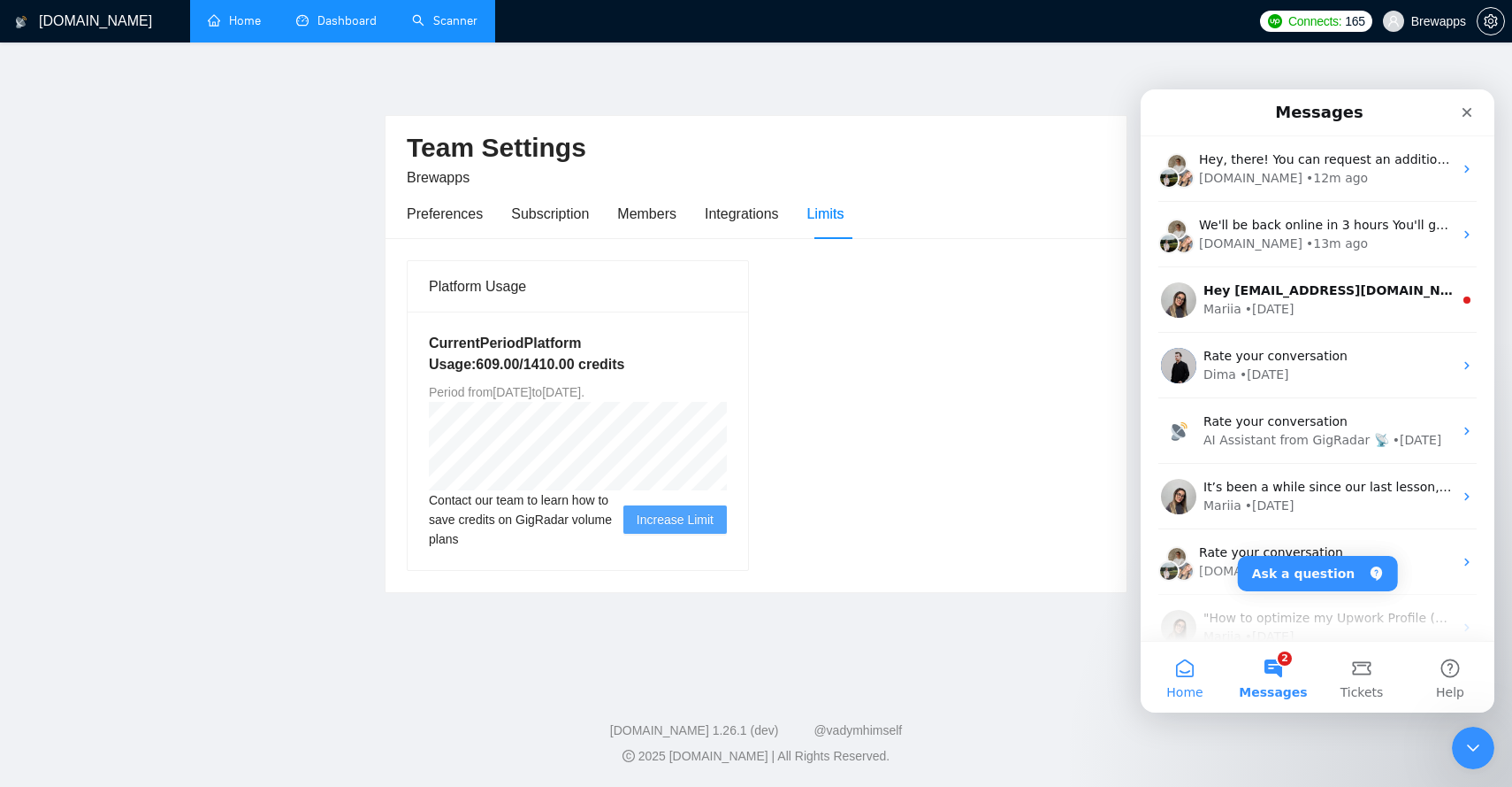
click at [1204, 675] on button "Home" at bounding box center [1185, 677] width 88 height 71
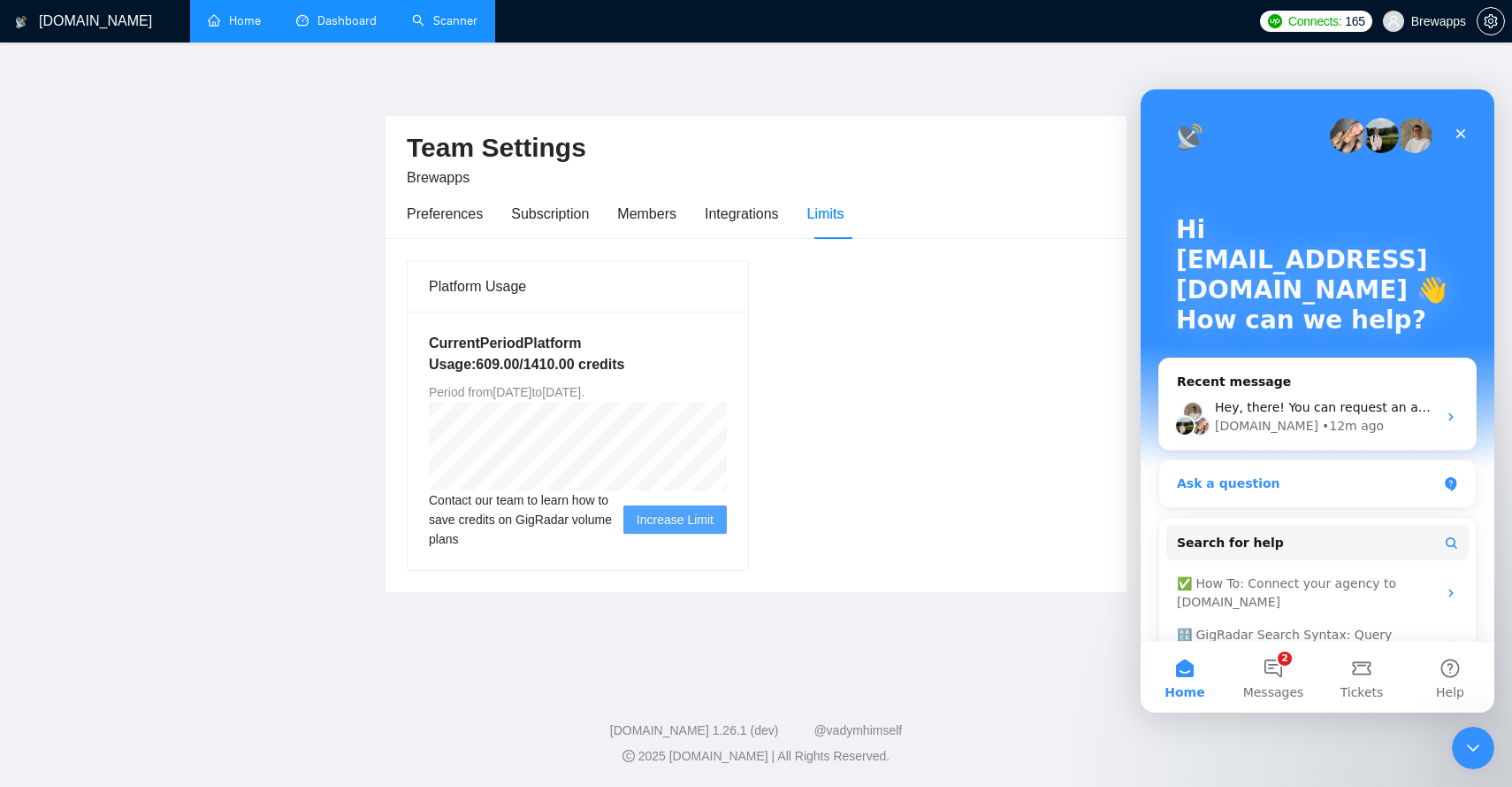
click at [1316, 488] on div "Ask a question" at bounding box center [1307, 483] width 260 height 19
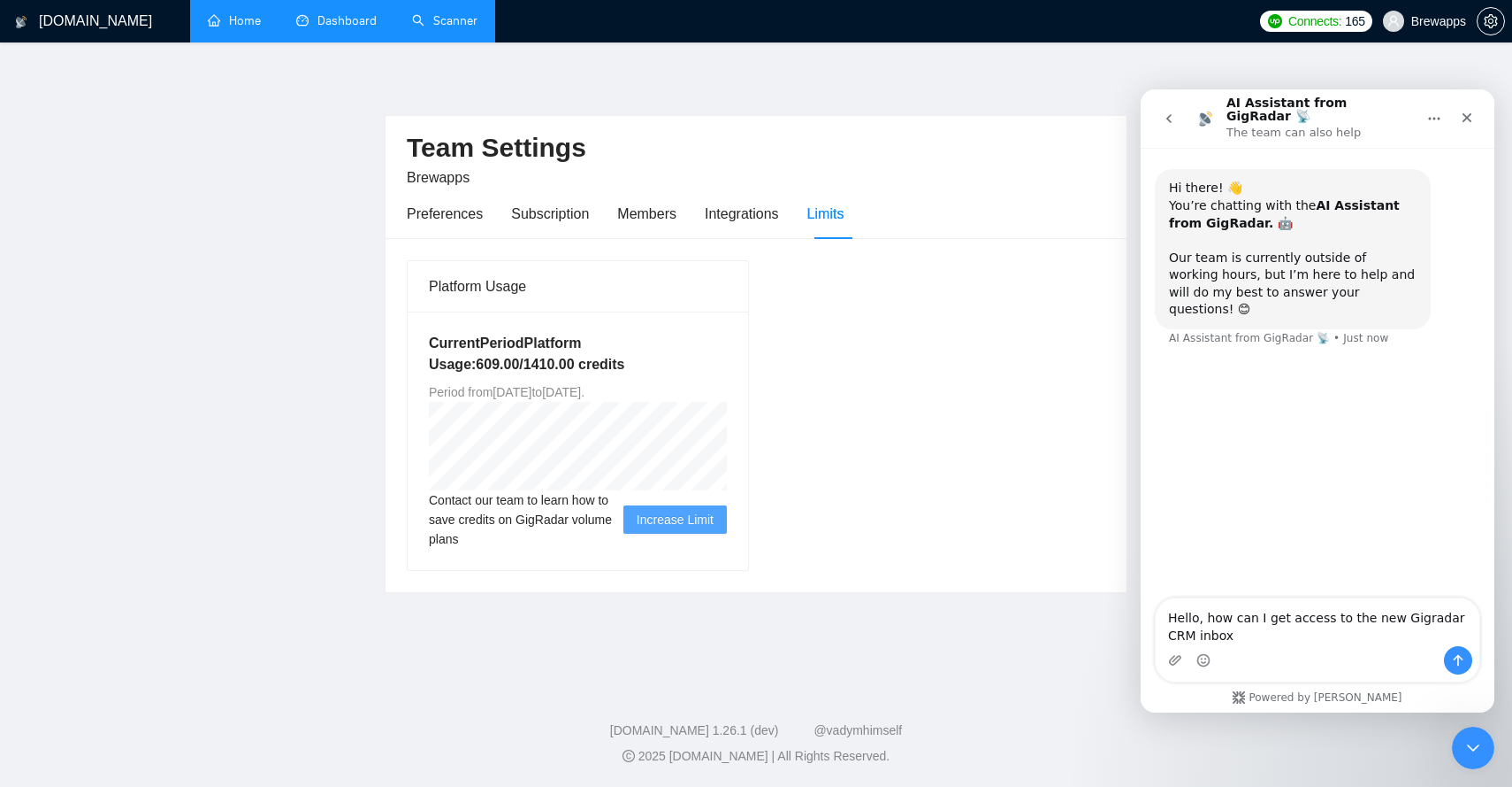
type textarea "Hello, how can I get access to the new Gigradar CRM inbox?"
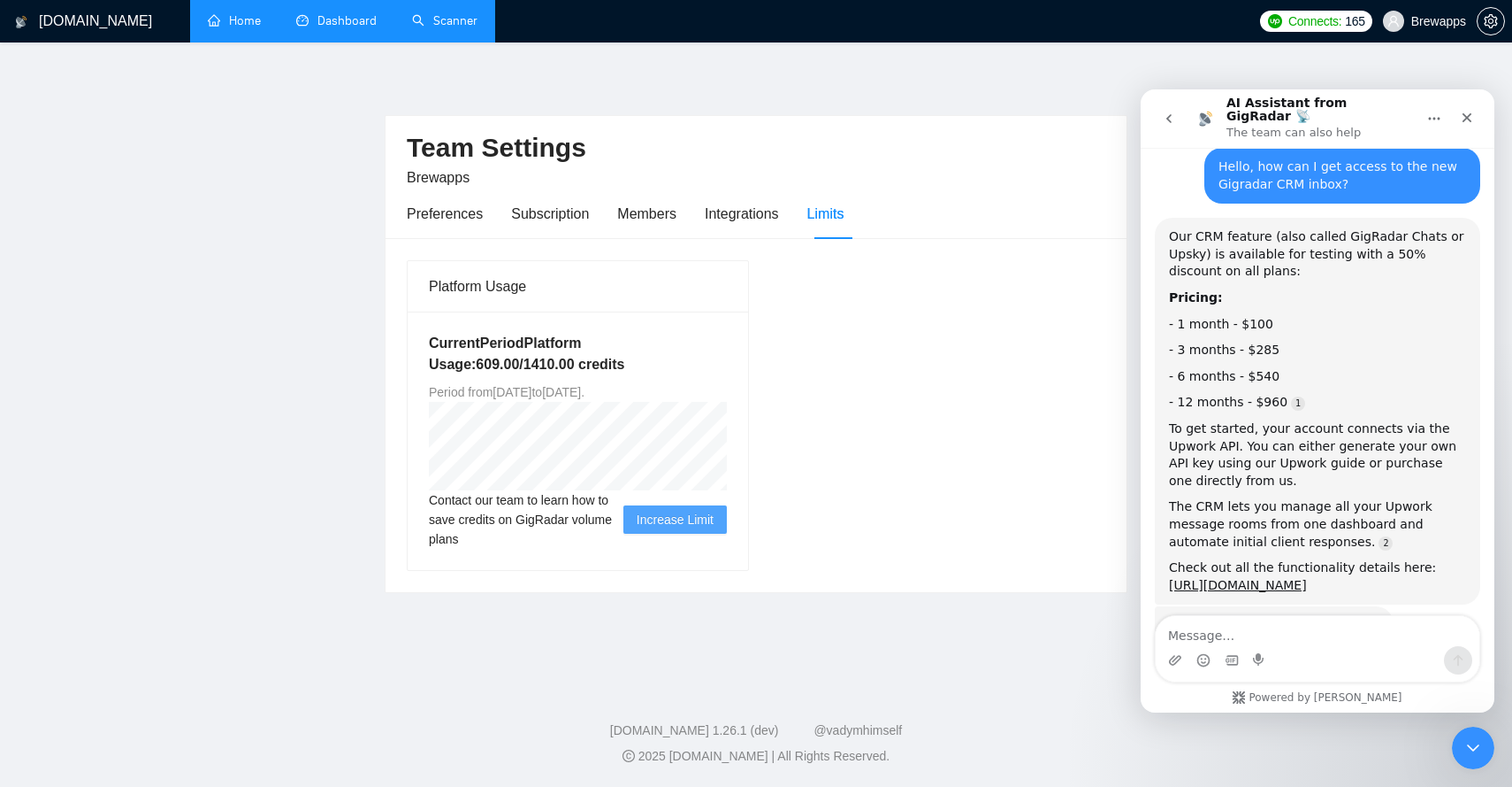
scroll to position [236, 0]
